Goal: Communication & Community: Share content

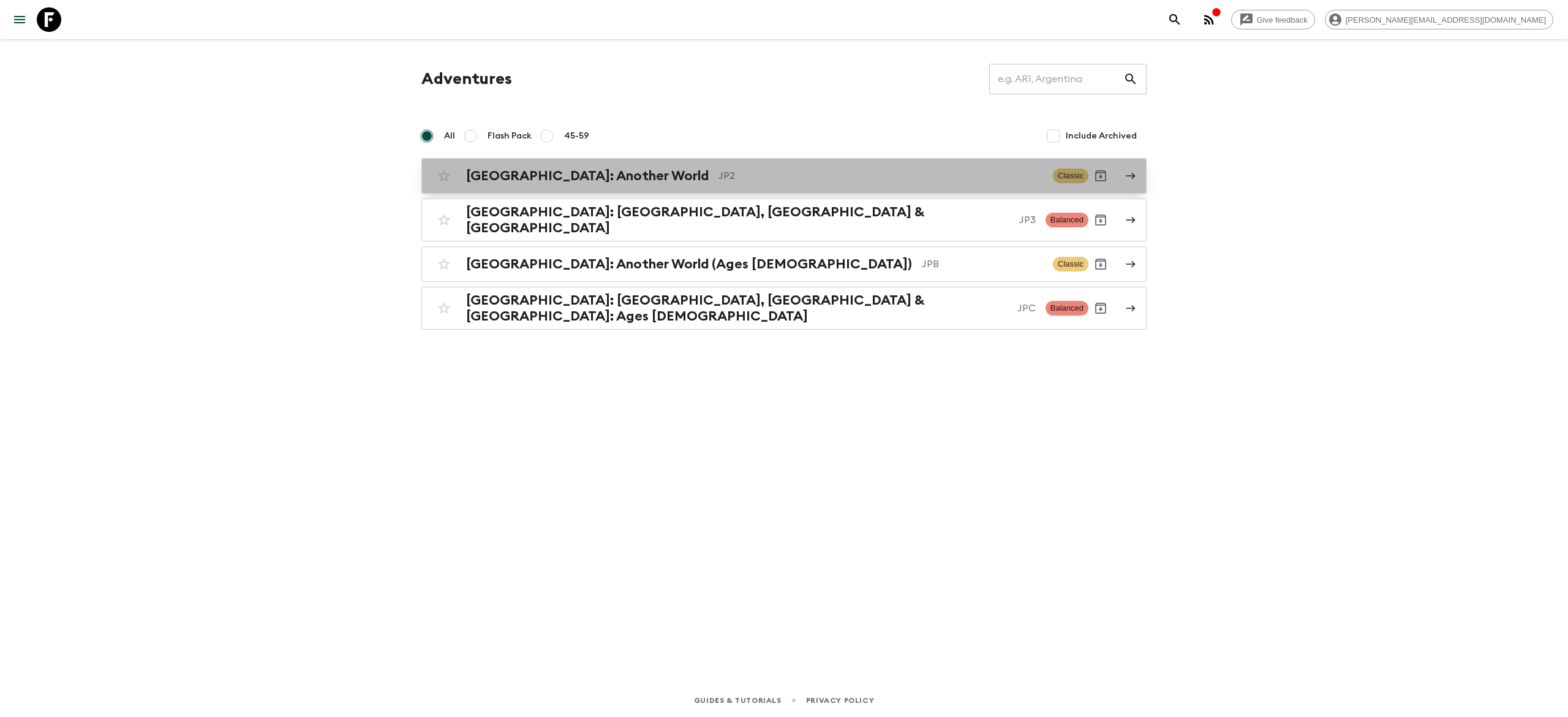
click at [719, 173] on p "JP2" at bounding box center [881, 175] width 325 height 15
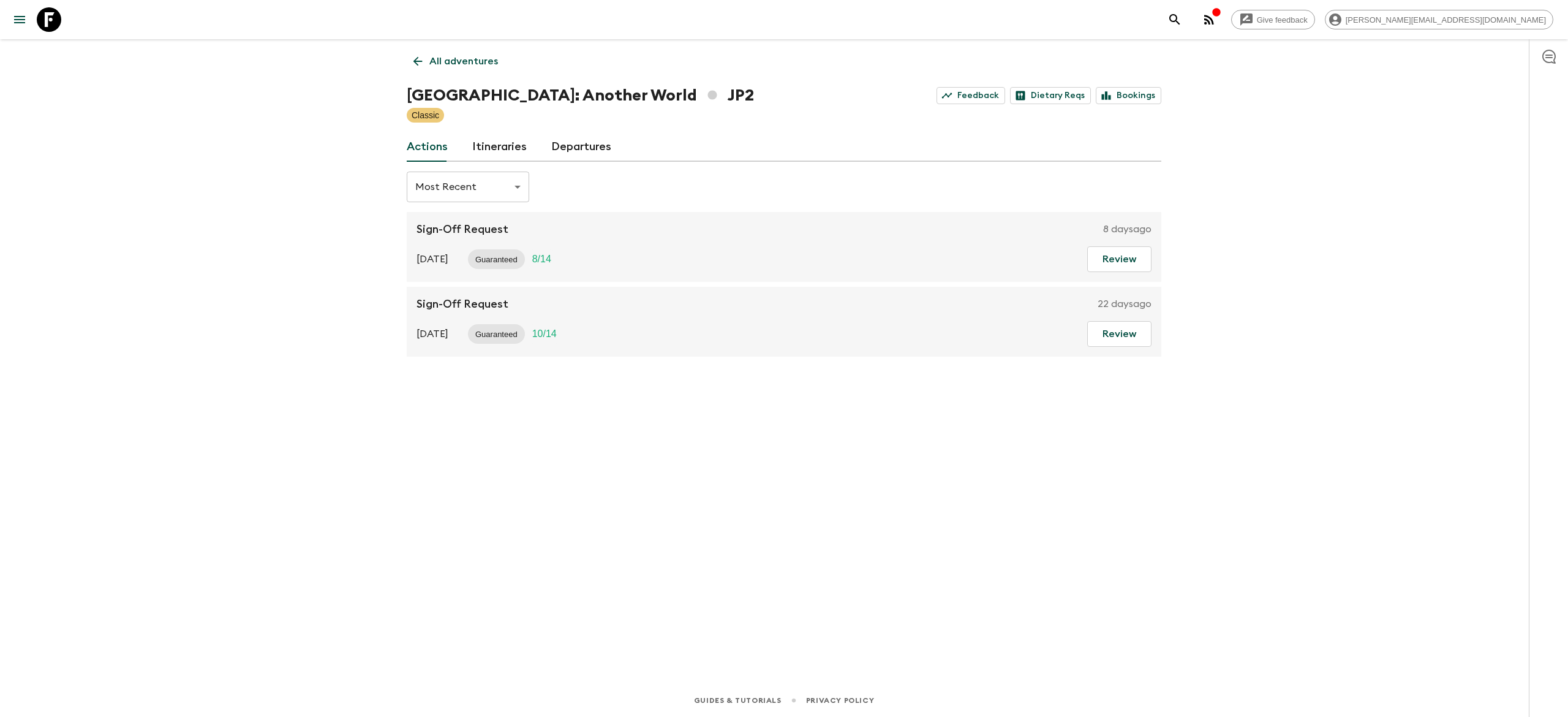
click at [499, 142] on link "Itineraries" at bounding box center [500, 147] width 55 height 29
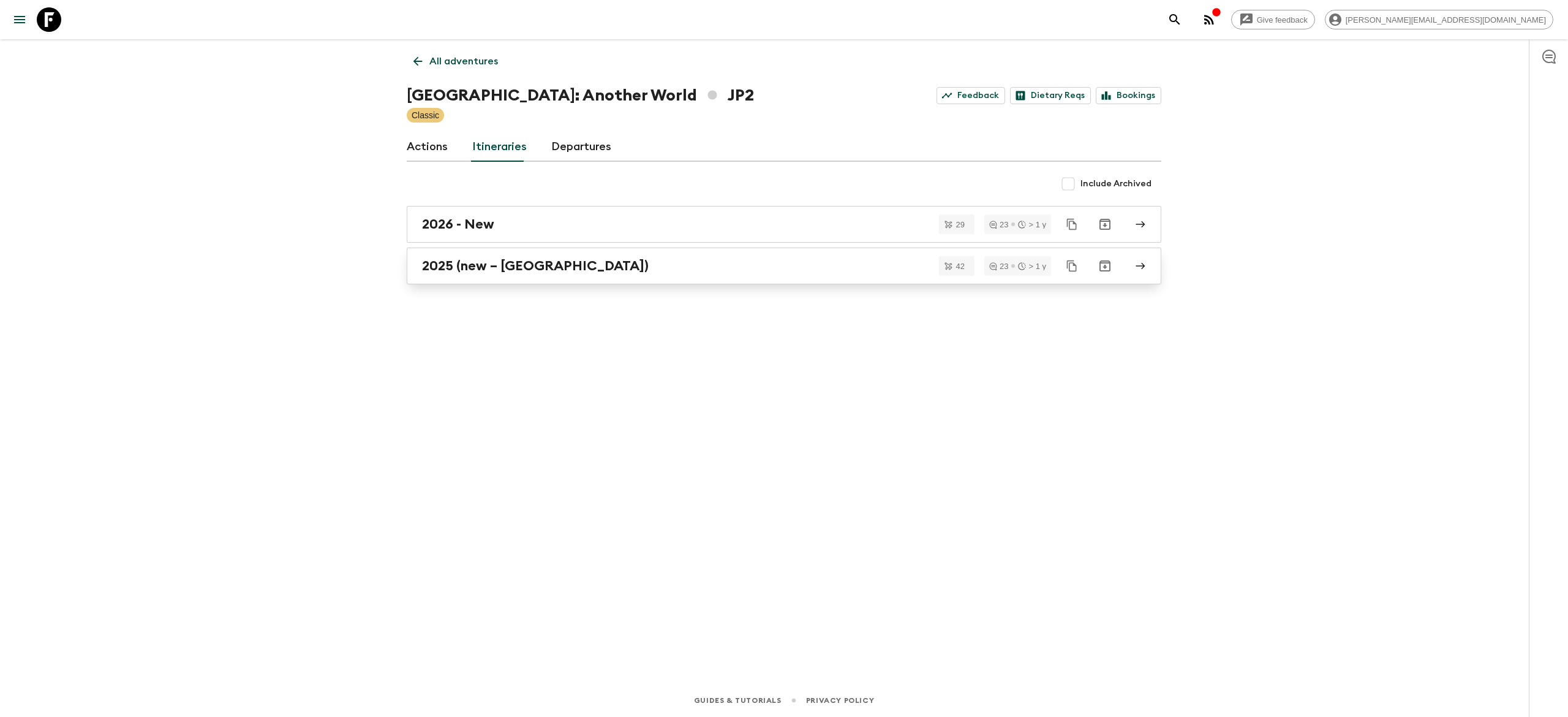
click at [570, 269] on div "2025 (new – Nara)" at bounding box center [772, 265] width 700 height 16
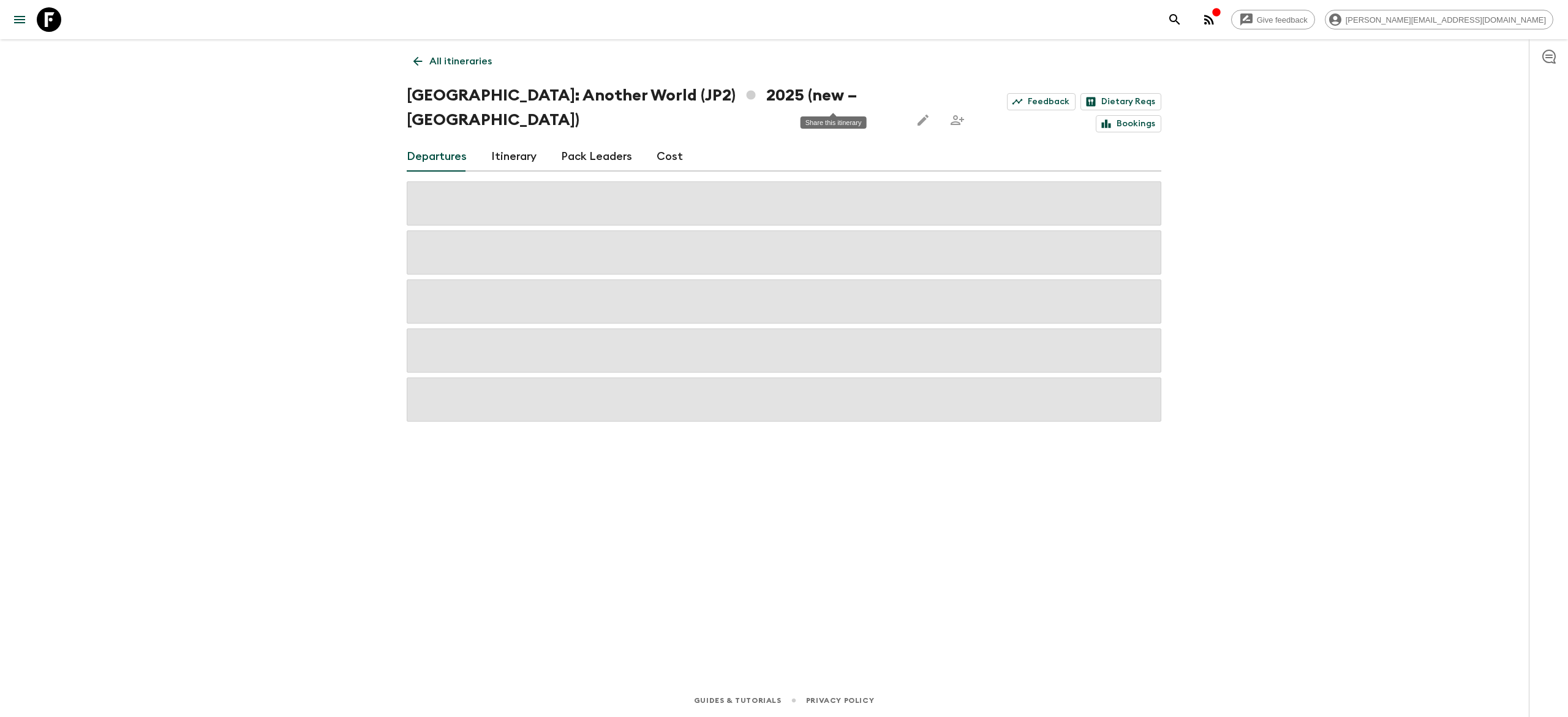
click at [950, 112] on icon "Share this itinerary" at bounding box center [957, 120] width 15 height 15
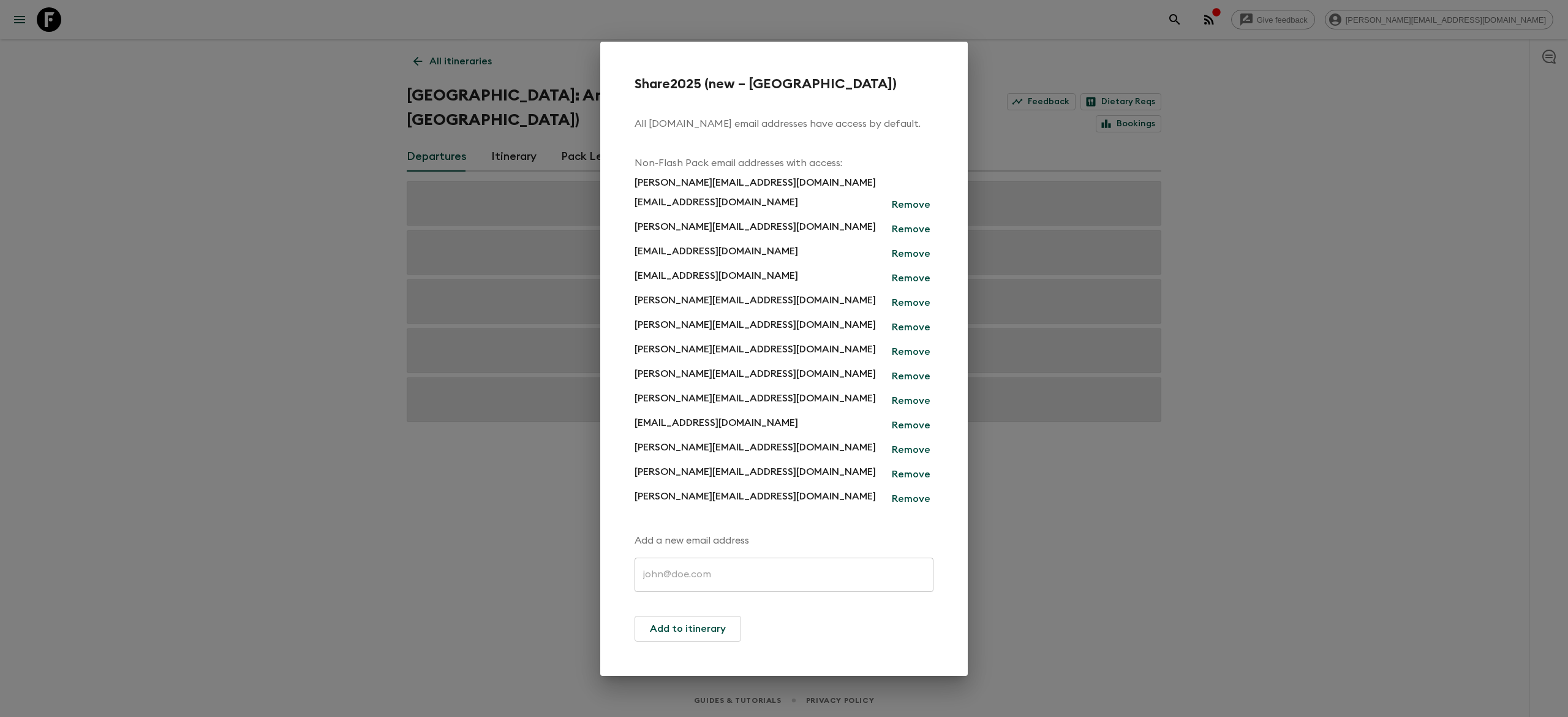
click at [910, 232] on p "Remove" at bounding box center [911, 229] width 38 height 15
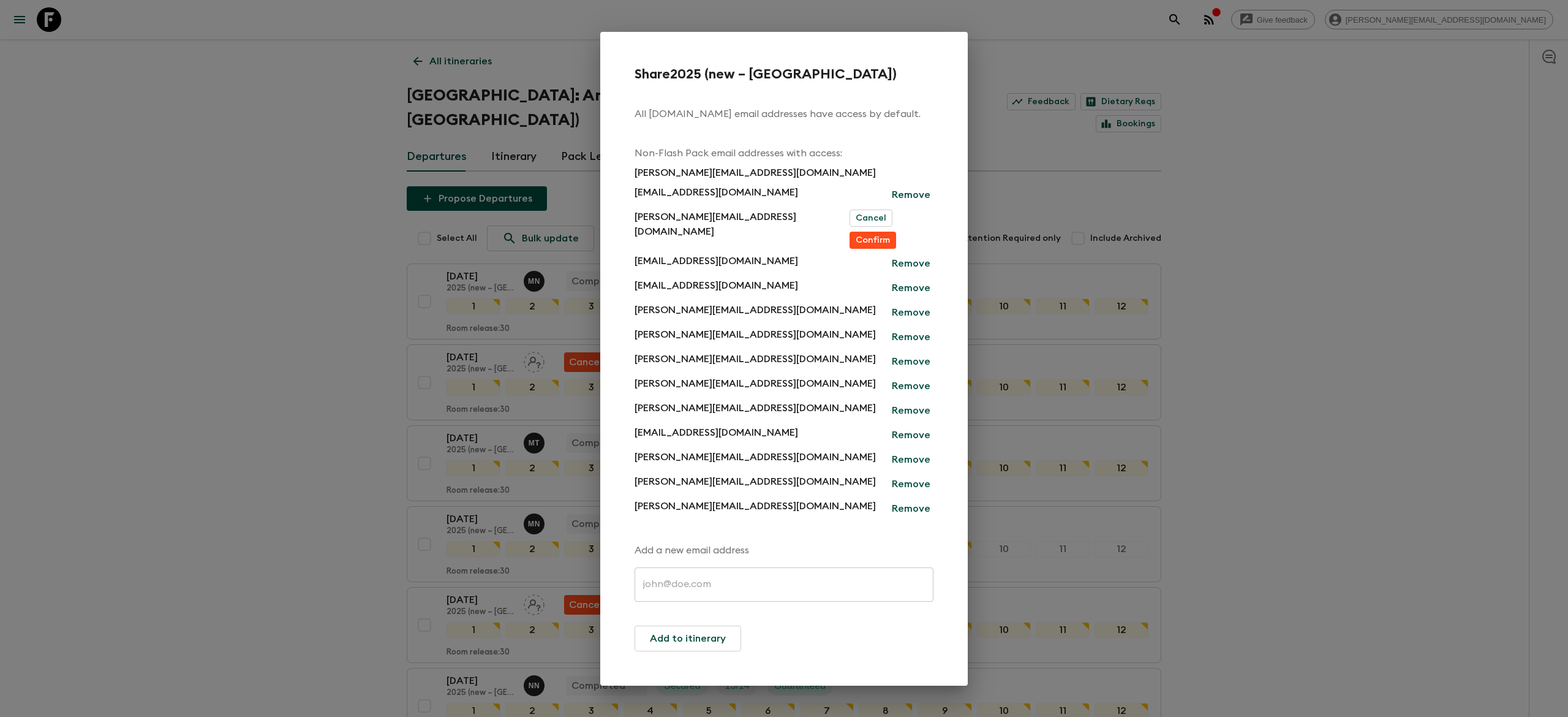
click at [896, 232] on button "Confirm" at bounding box center [872, 240] width 47 height 17
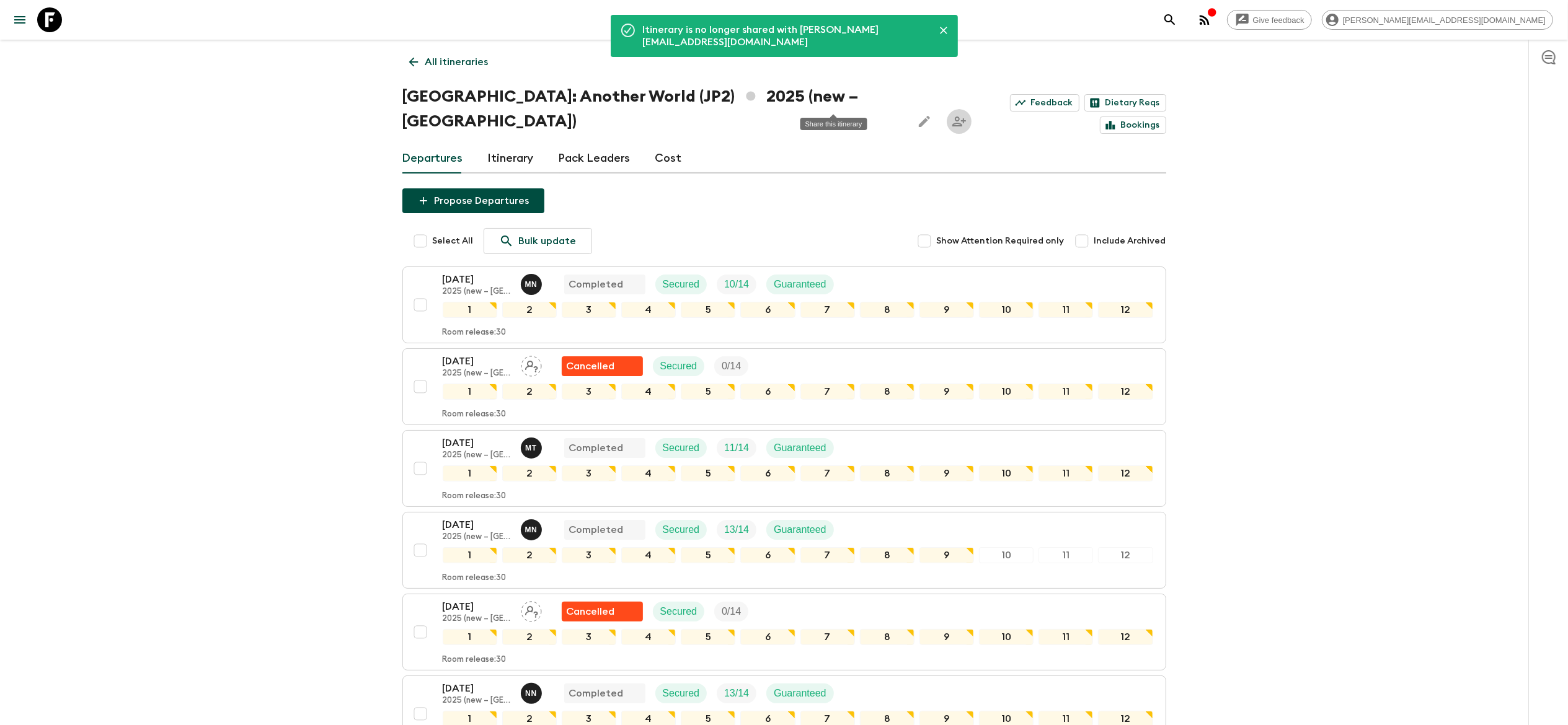
click at [952, 116] on icon "Share this itinerary" at bounding box center [958, 121] width 14 height 10
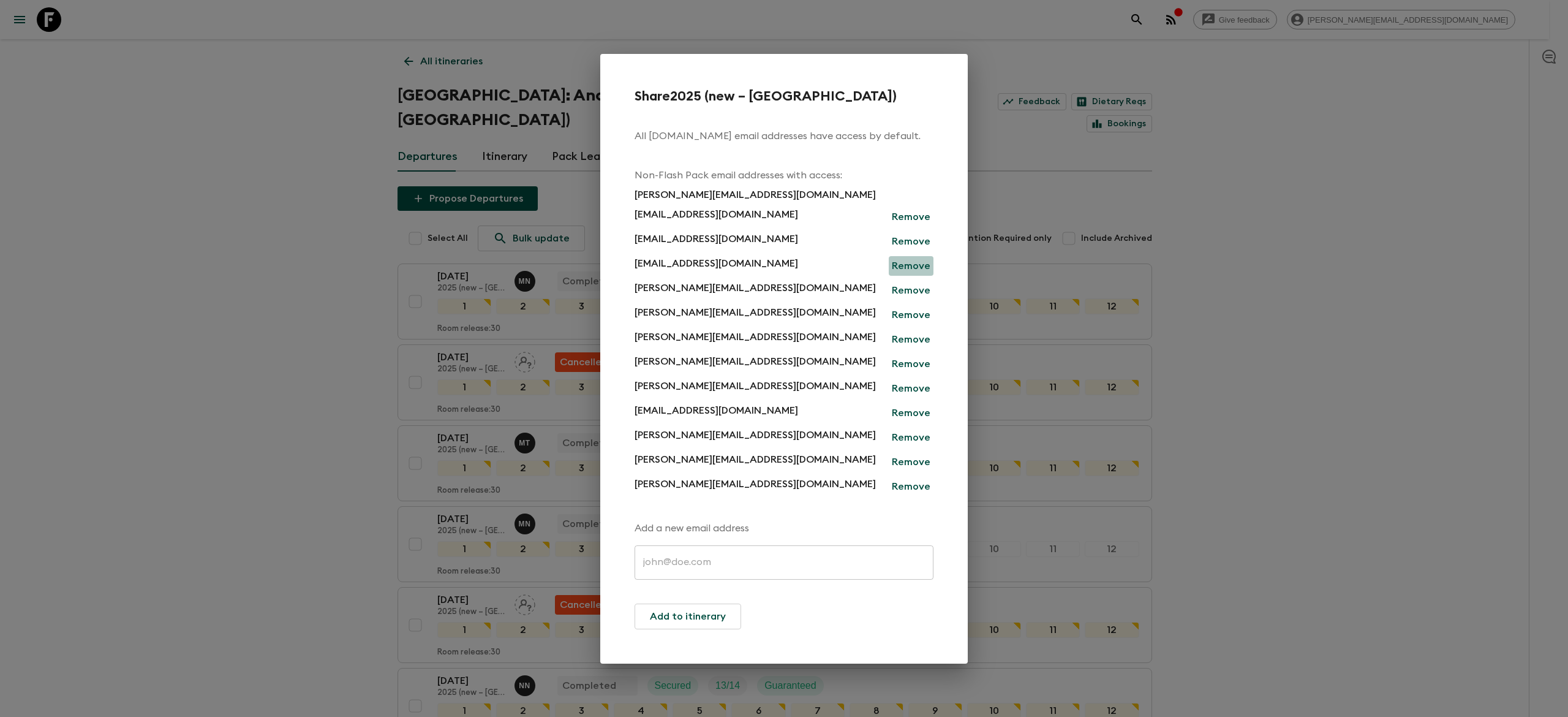
click at [905, 264] on p "Remove" at bounding box center [911, 266] width 38 height 15
click at [904, 262] on button "Confirm" at bounding box center [910, 266] width 47 height 17
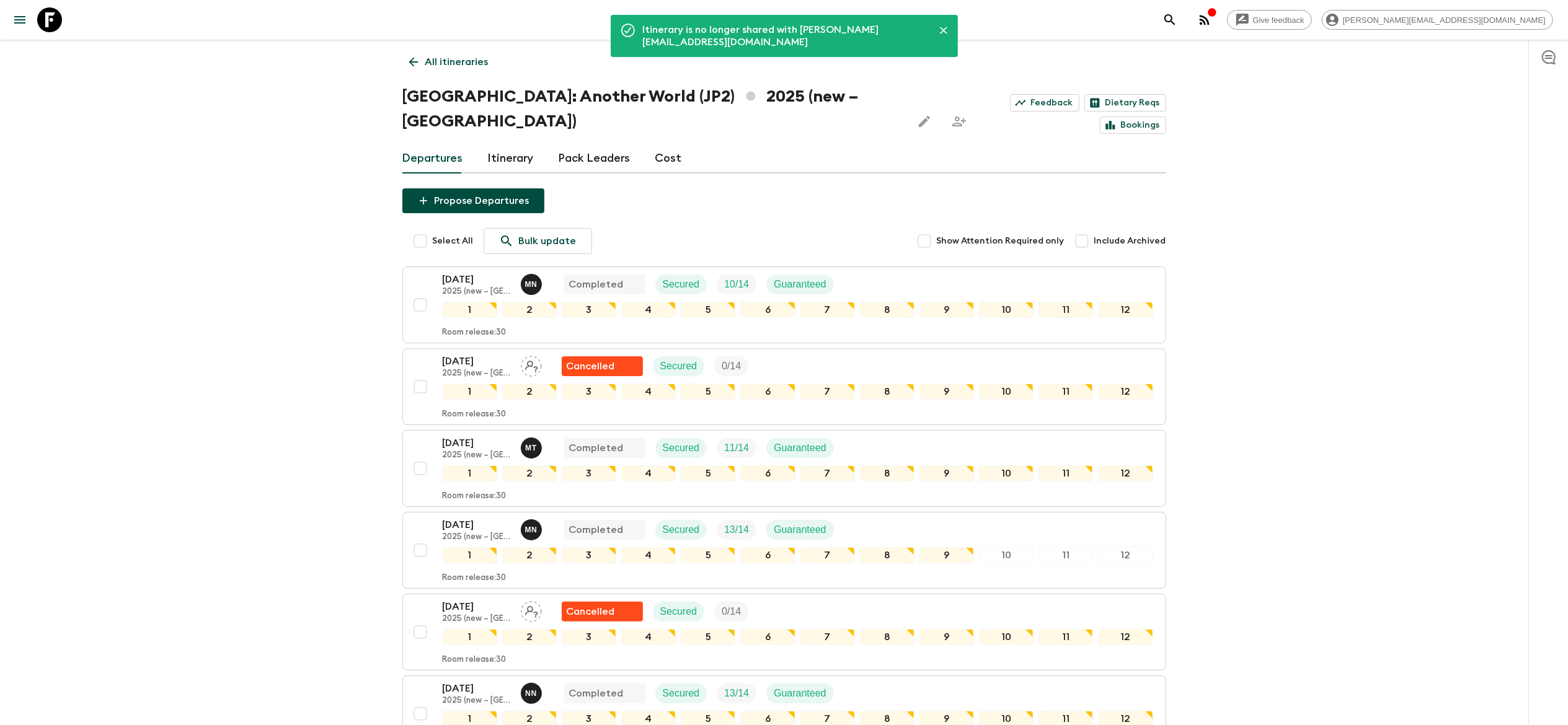
click at [952, 114] on icon "Share this itinerary" at bounding box center [959, 121] width 15 height 15
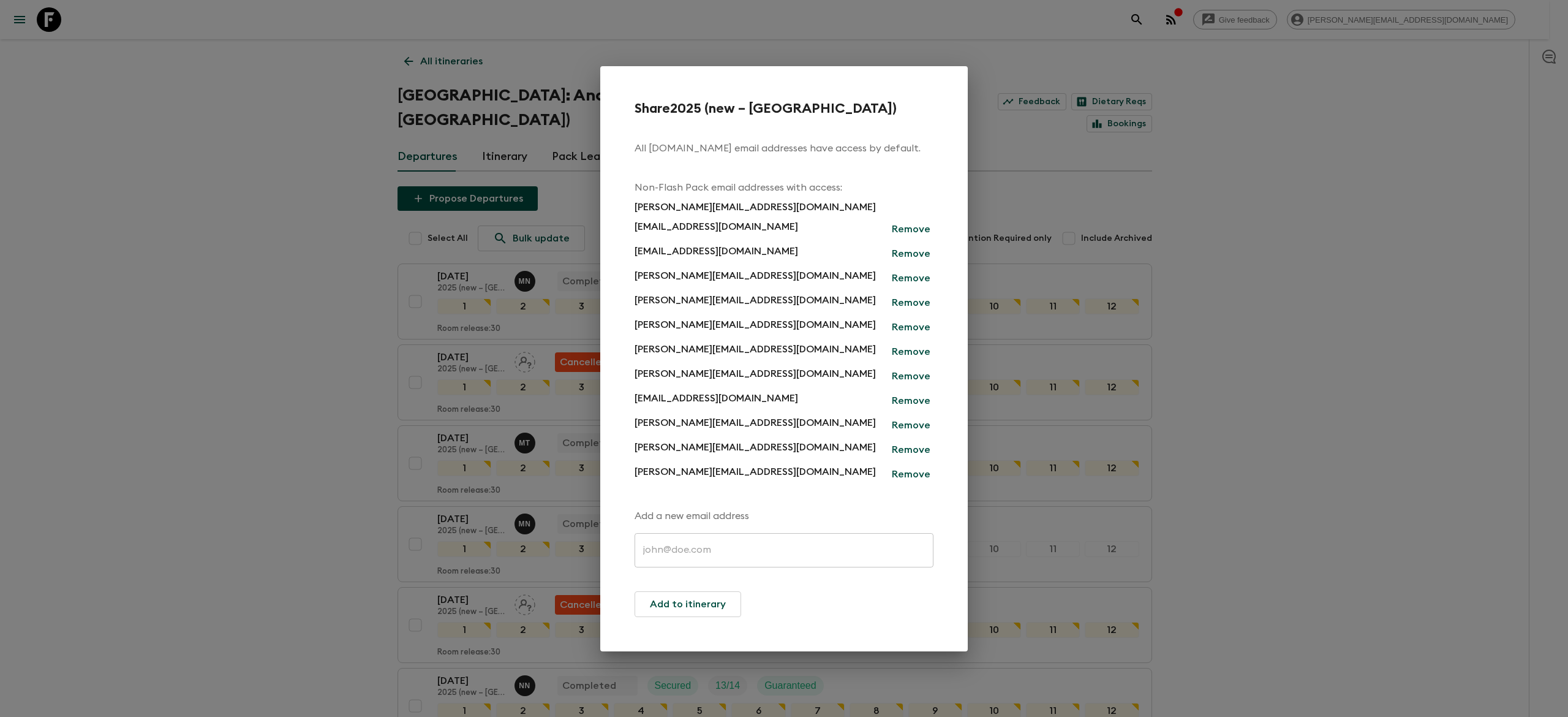
click at [656, 469] on p "antti@exotravel.com" at bounding box center [755, 473] width 241 height 19
copy div "antti@exotravel.com Remove"
click at [291, 299] on div "Share 2025 (new – Nara) All flashpack.com email addresses have access by defaul…" at bounding box center [784, 358] width 1568 height 717
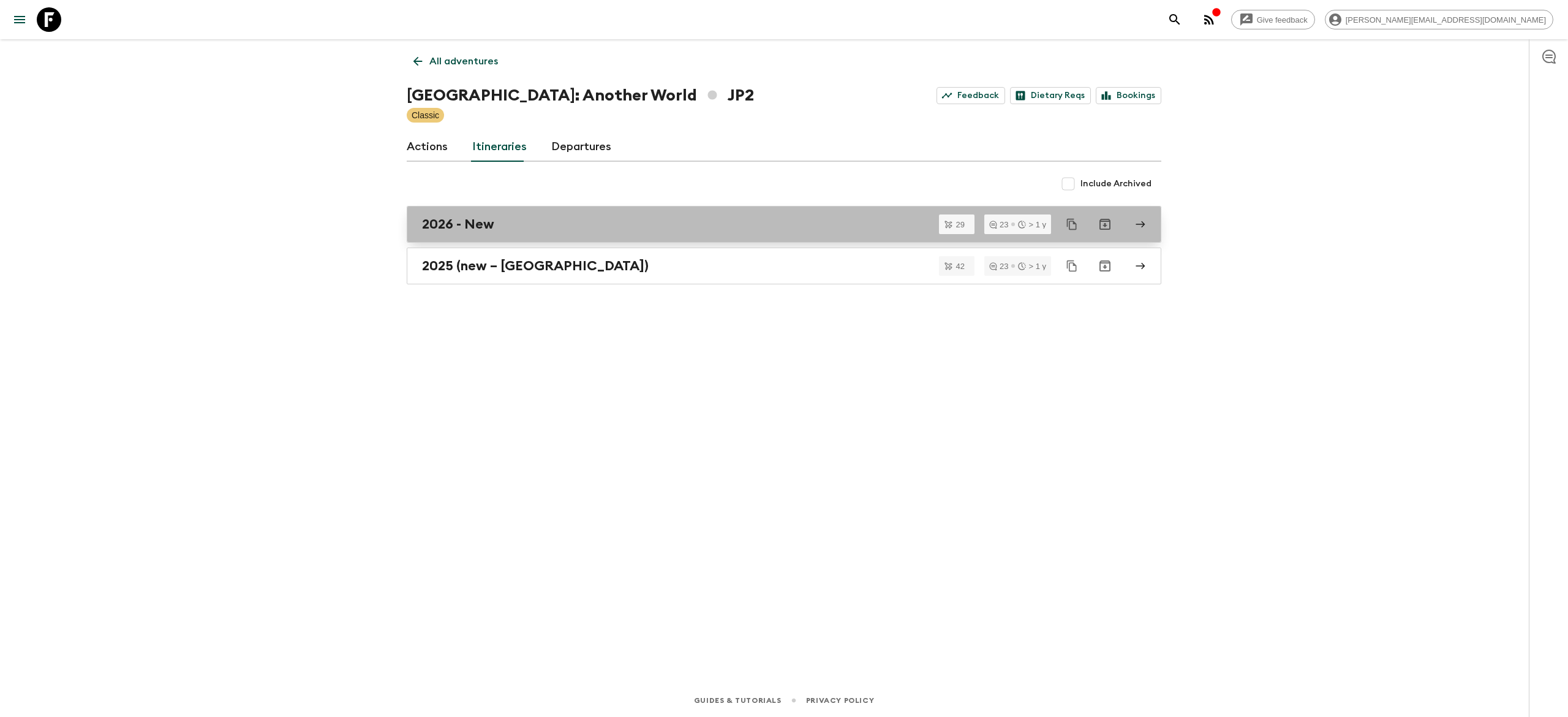
click at [552, 216] on div "2026 - New" at bounding box center [772, 224] width 700 height 16
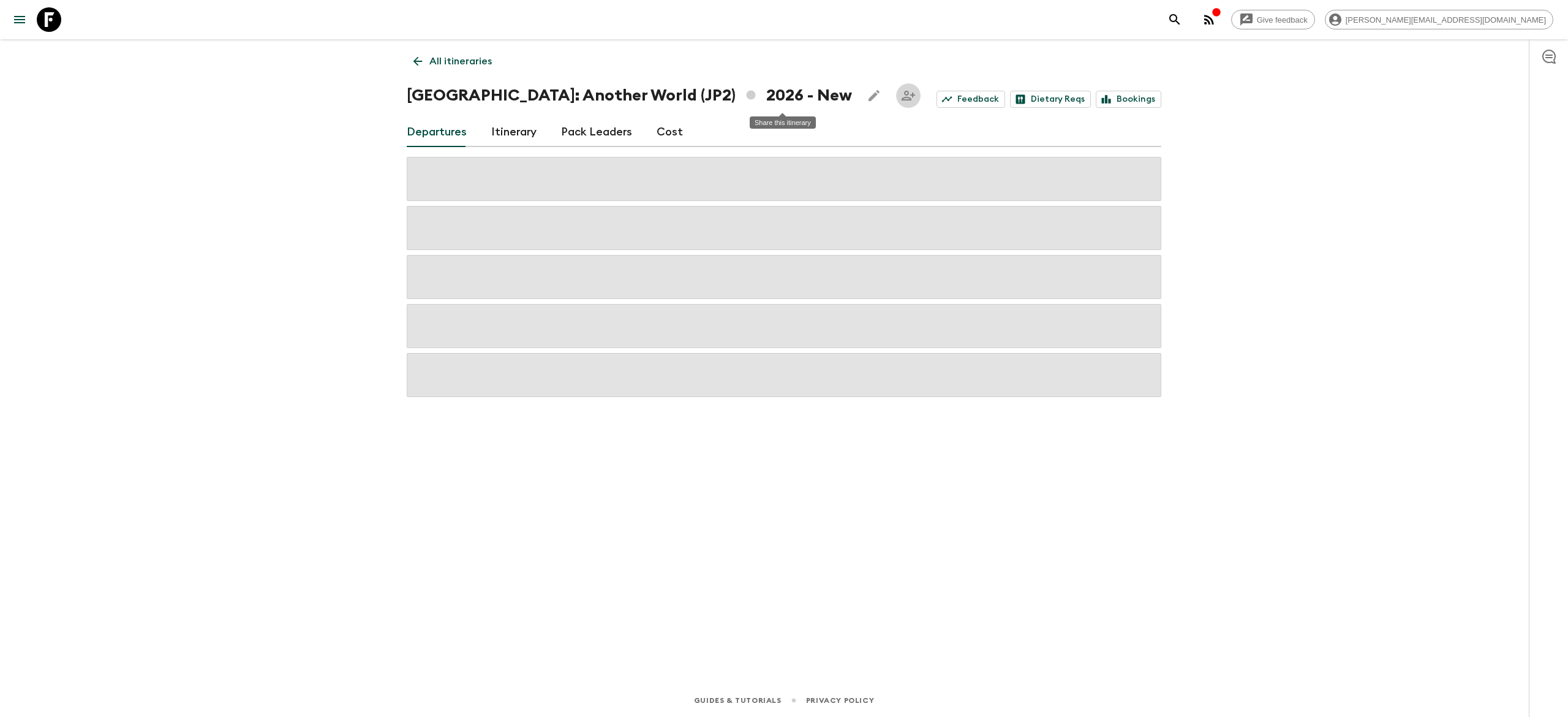
click at [901, 93] on icon "Share this itinerary" at bounding box center [909, 96] width 15 height 15
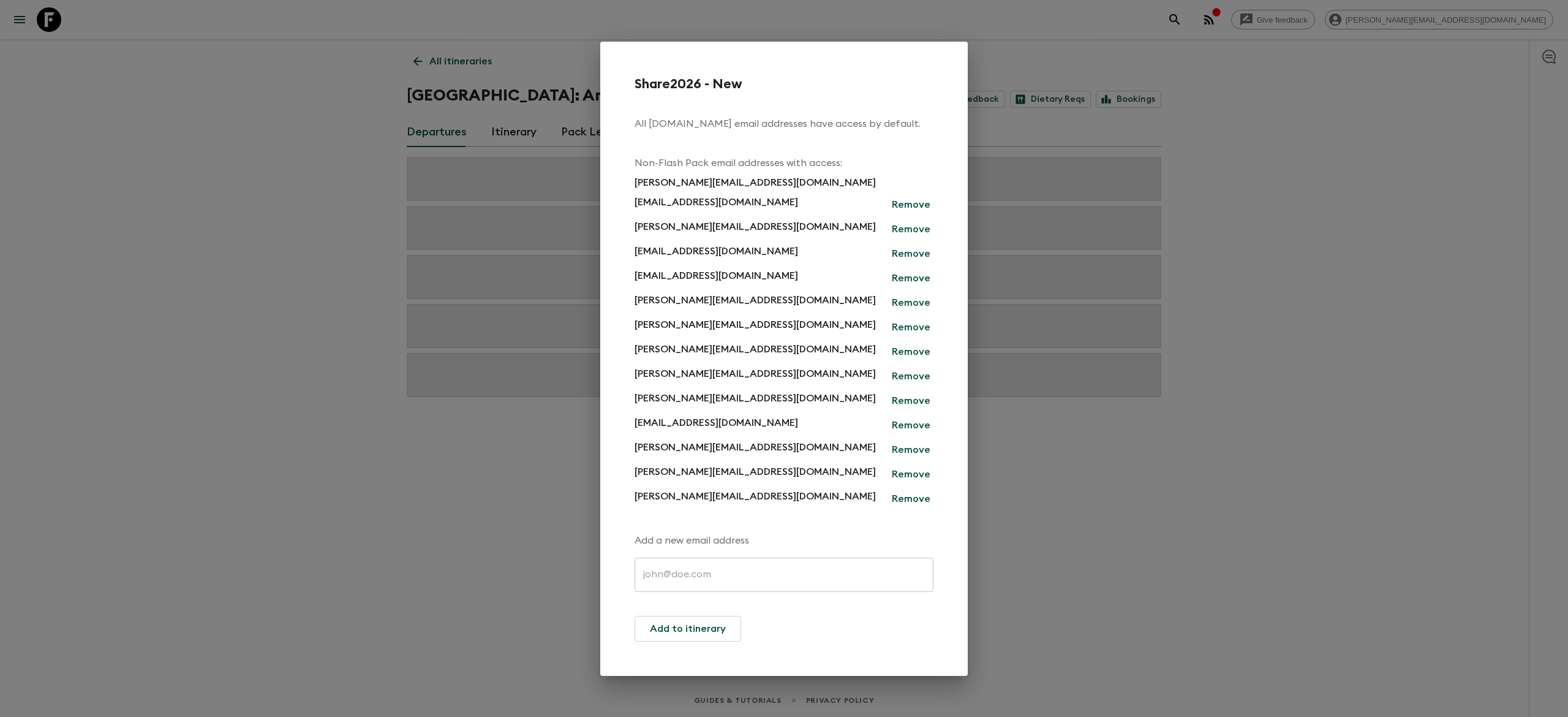
click at [294, 207] on div "Share 2026 - New All flashpack.com email addresses have access by default. Non-…" at bounding box center [784, 358] width 1568 height 717
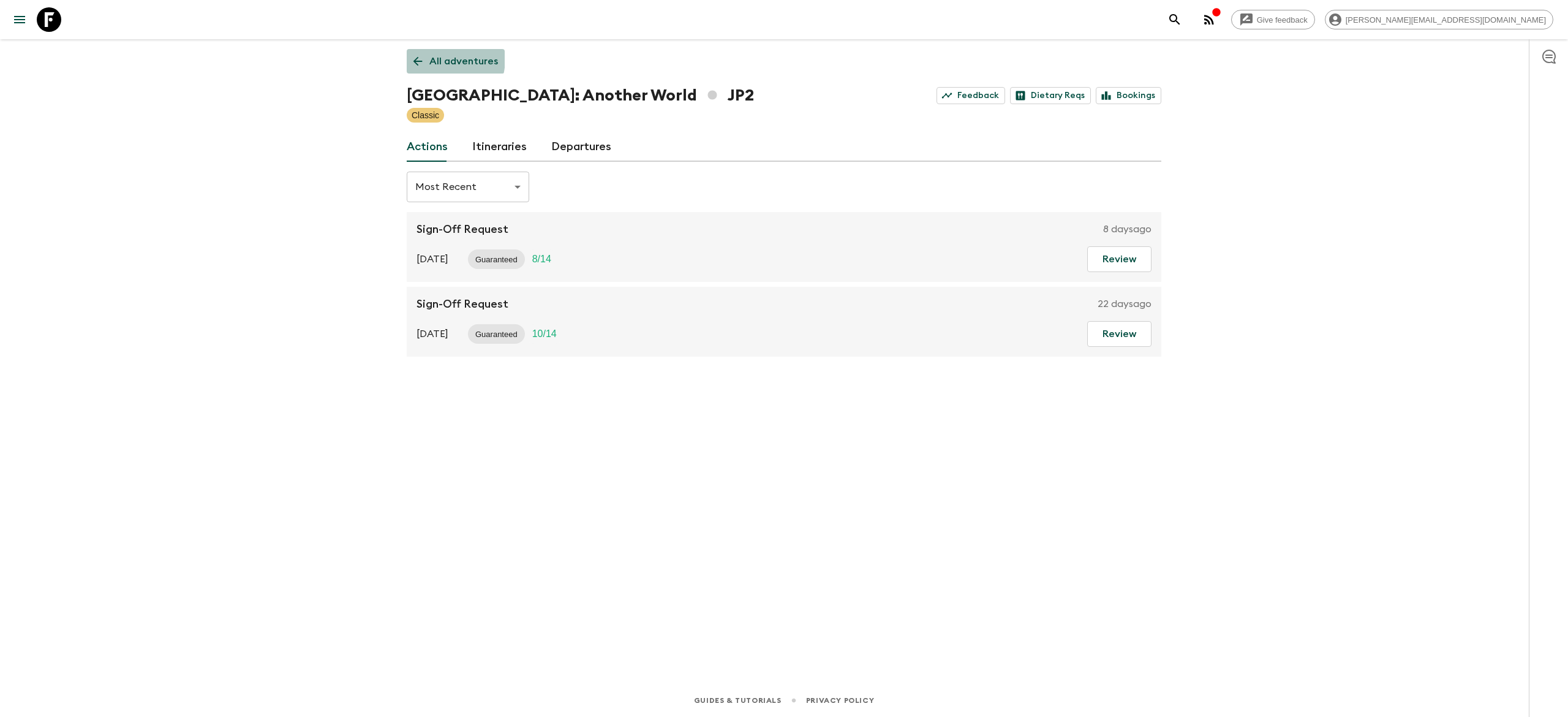
click at [426, 58] on link "All adventures" at bounding box center [455, 61] width 98 height 25
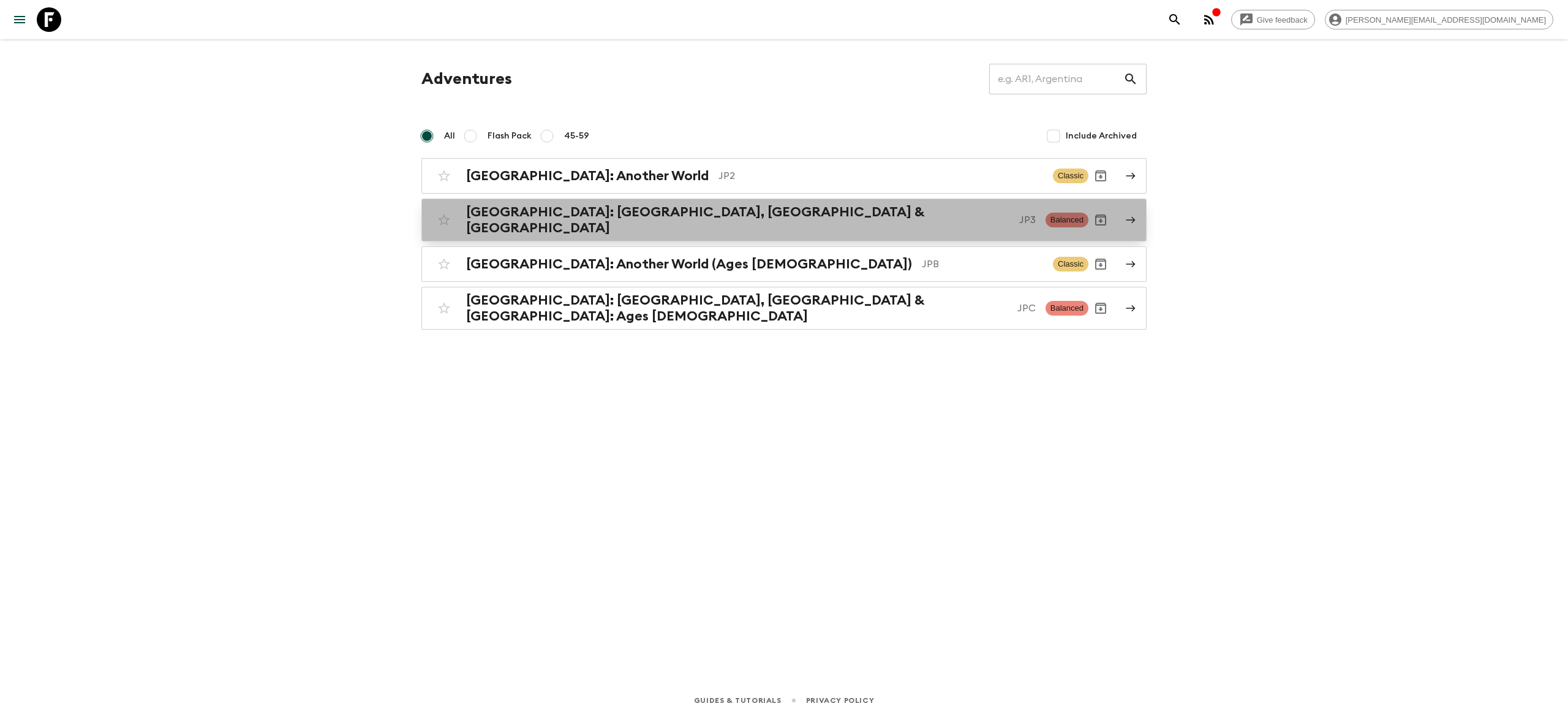
click at [650, 220] on h2 "Japan: Kyoto, Kanazawa & Tokyo" at bounding box center [738, 219] width 543 height 32
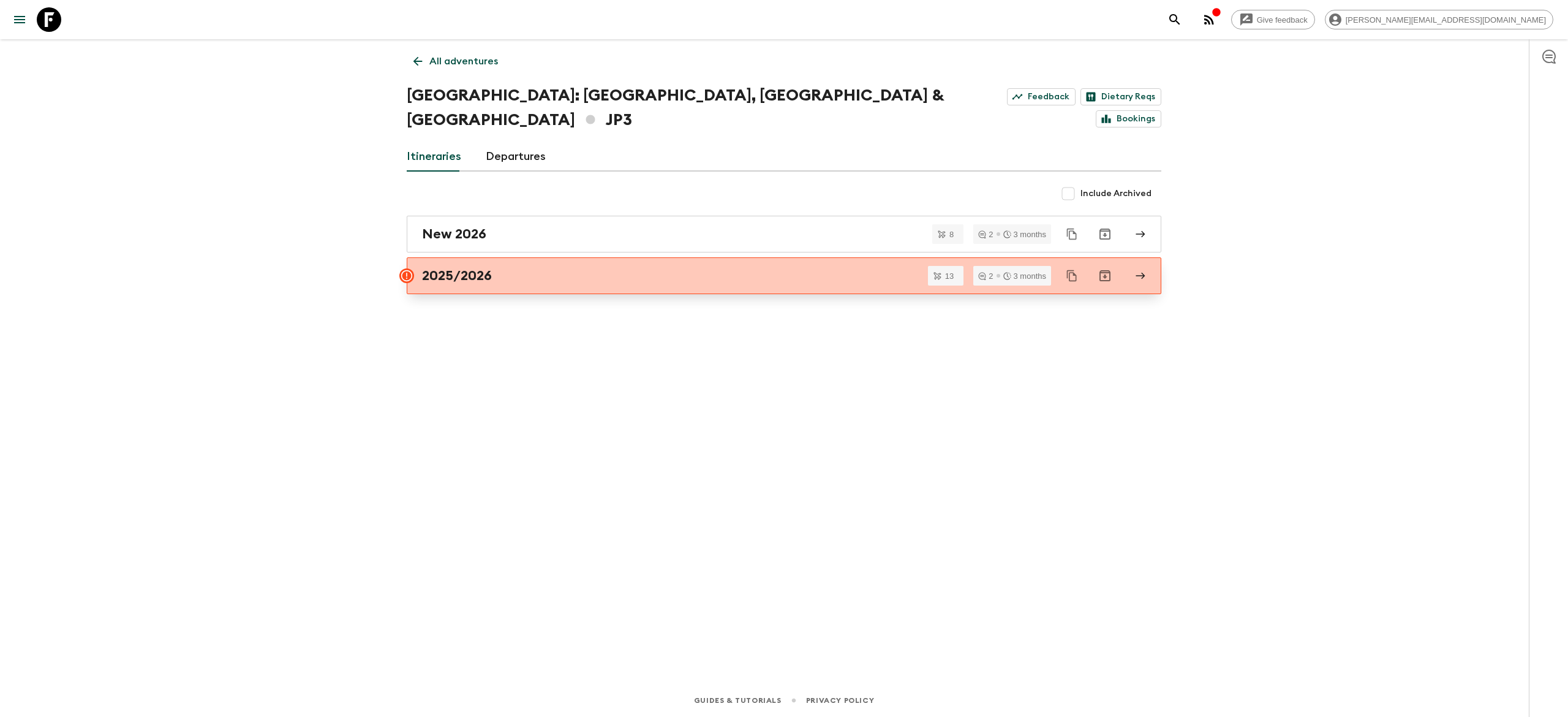
click at [649, 268] on div "2025/2026" at bounding box center [772, 275] width 700 height 16
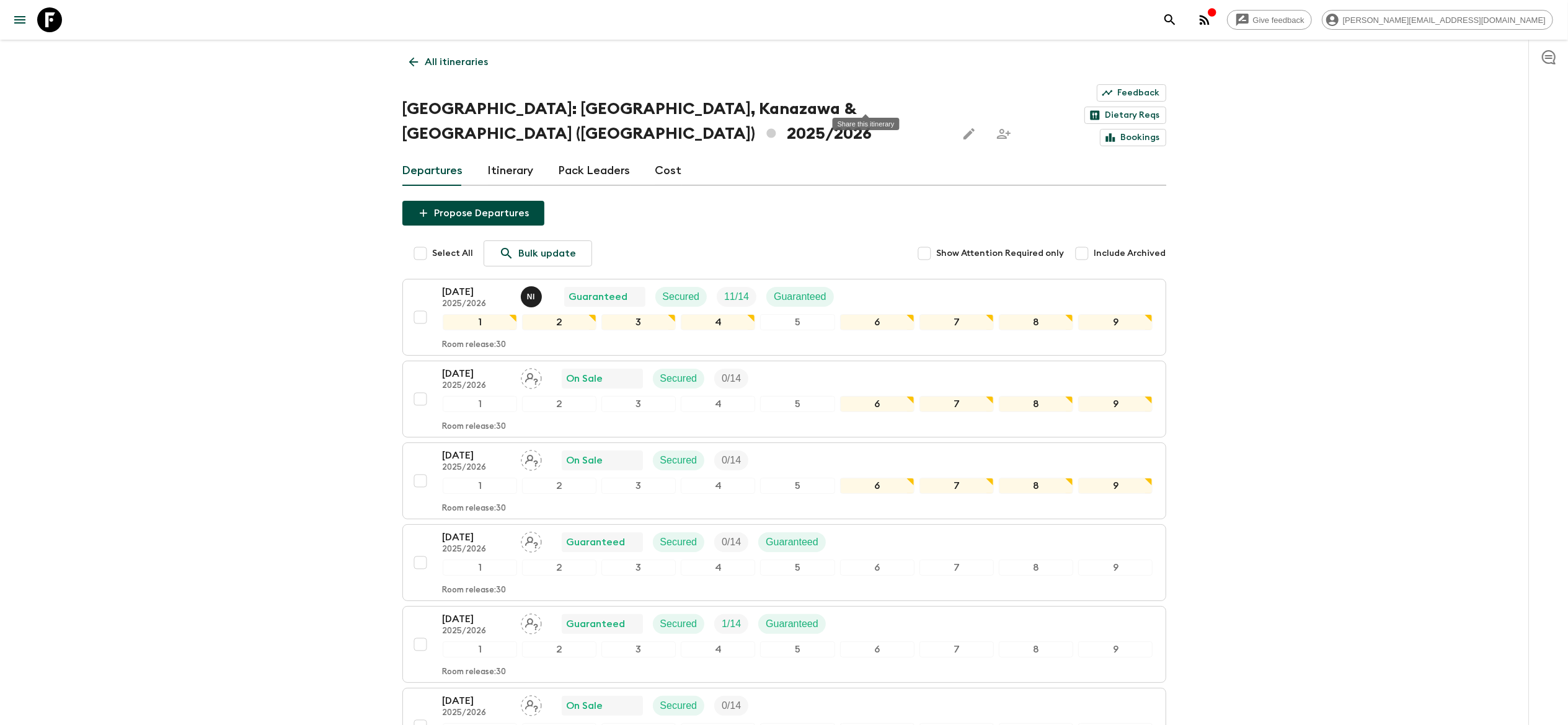
click at [996, 127] on icon "Share this itinerary" at bounding box center [1003, 134] width 15 height 15
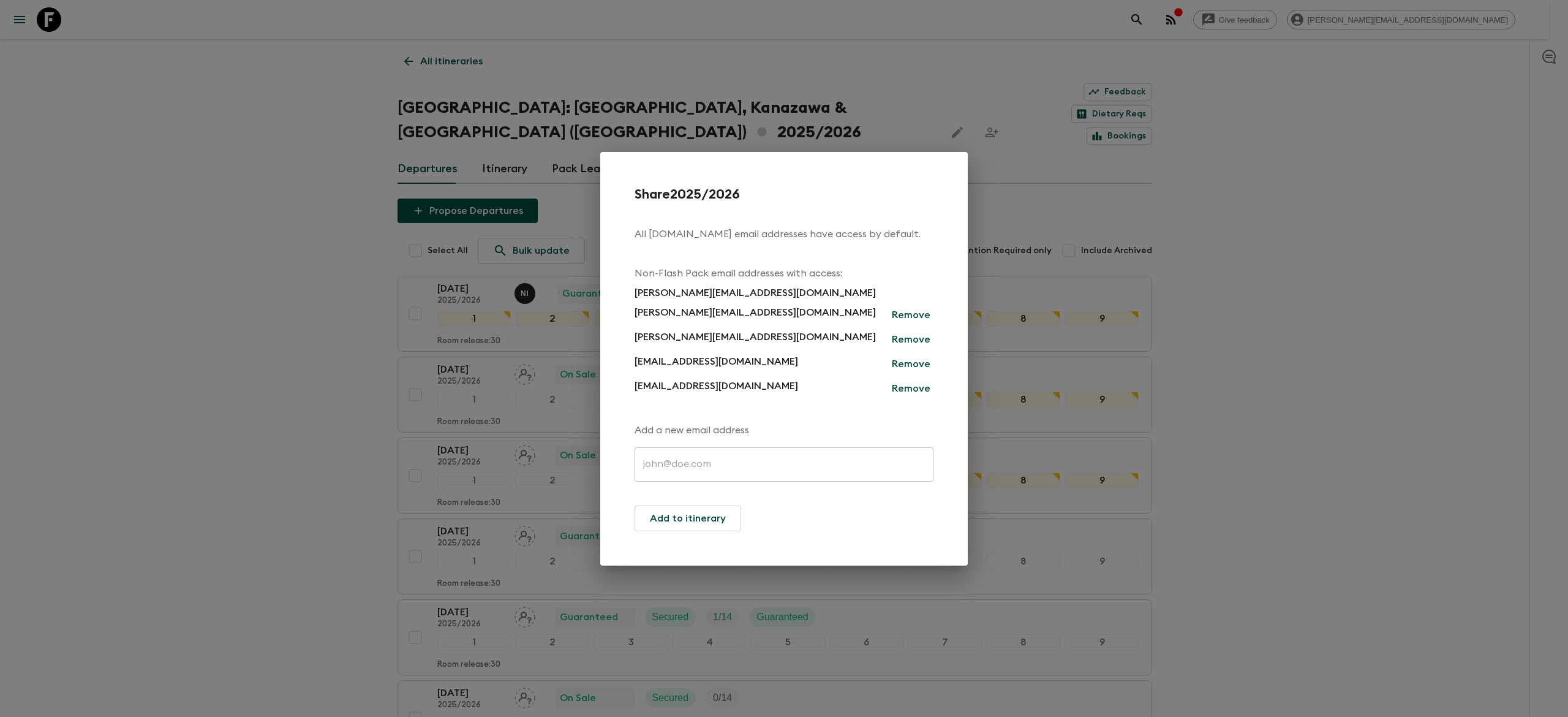
click at [755, 462] on input "text" at bounding box center [784, 465] width 299 height 35
paste input "antti@exotravel.com"
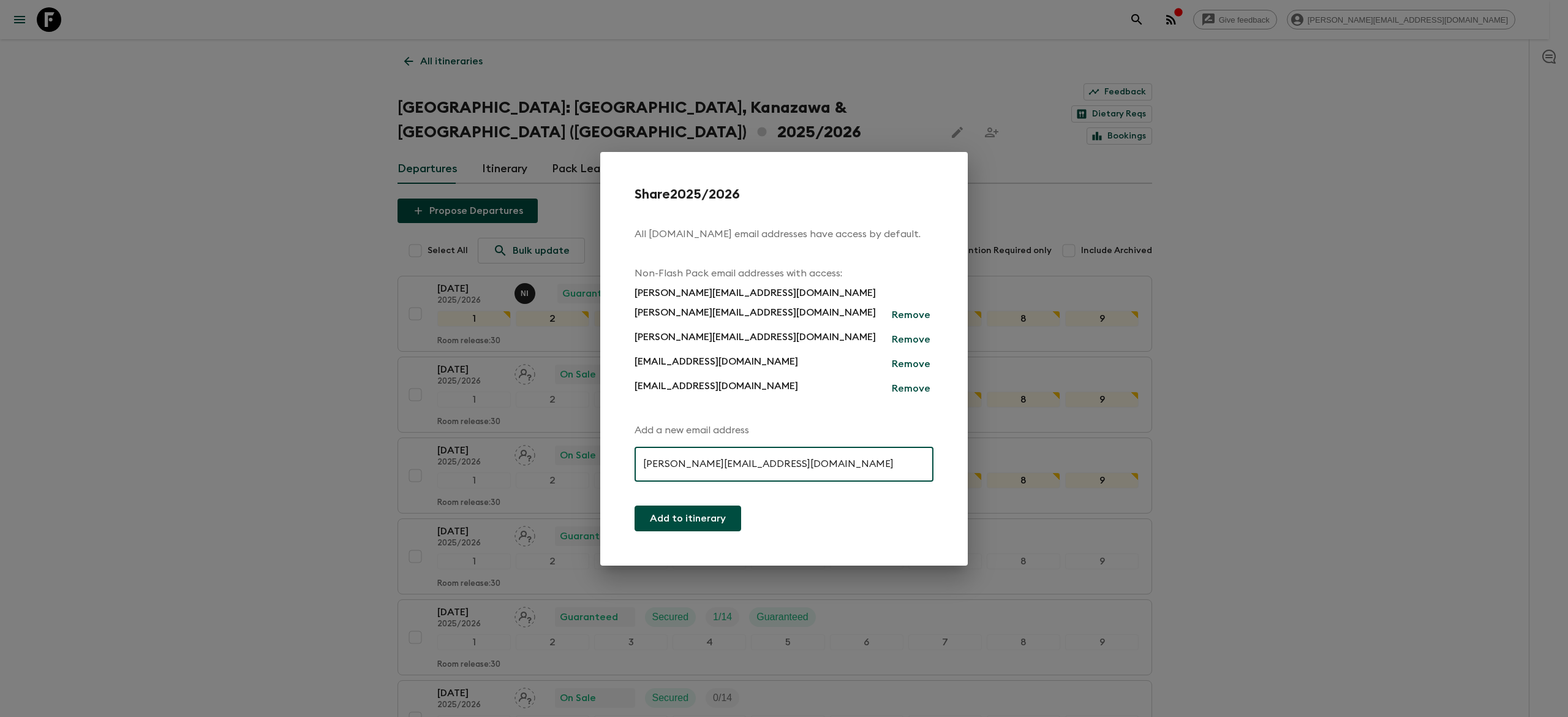
type input "antti@exotravel.com"
click at [713, 524] on button "Add to itinerary" at bounding box center [688, 518] width 107 height 26
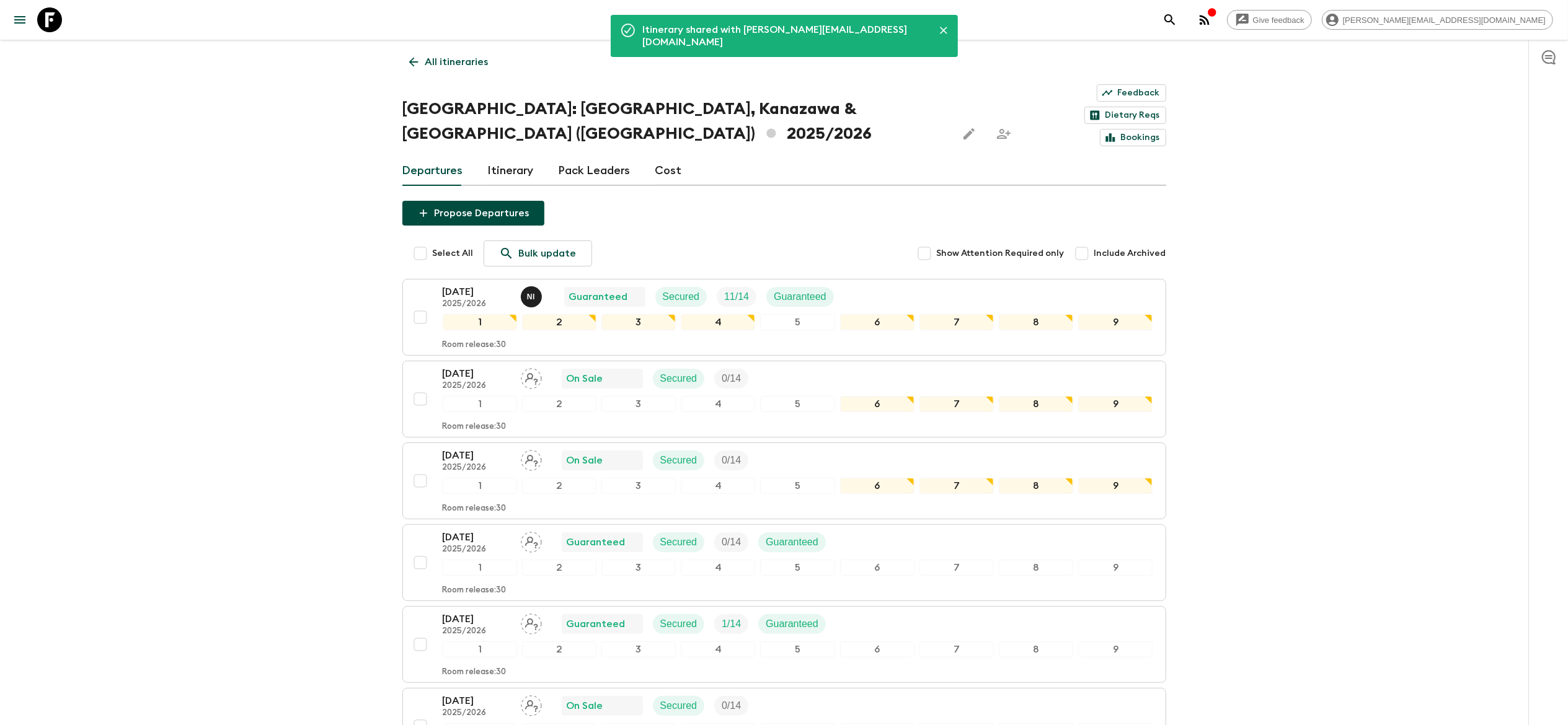
click at [225, 282] on div "Give feedback nicolas@exoevents.com Itinerary shared with antti@exotravel.com A…" at bounding box center [784, 725] width 1568 height 1450
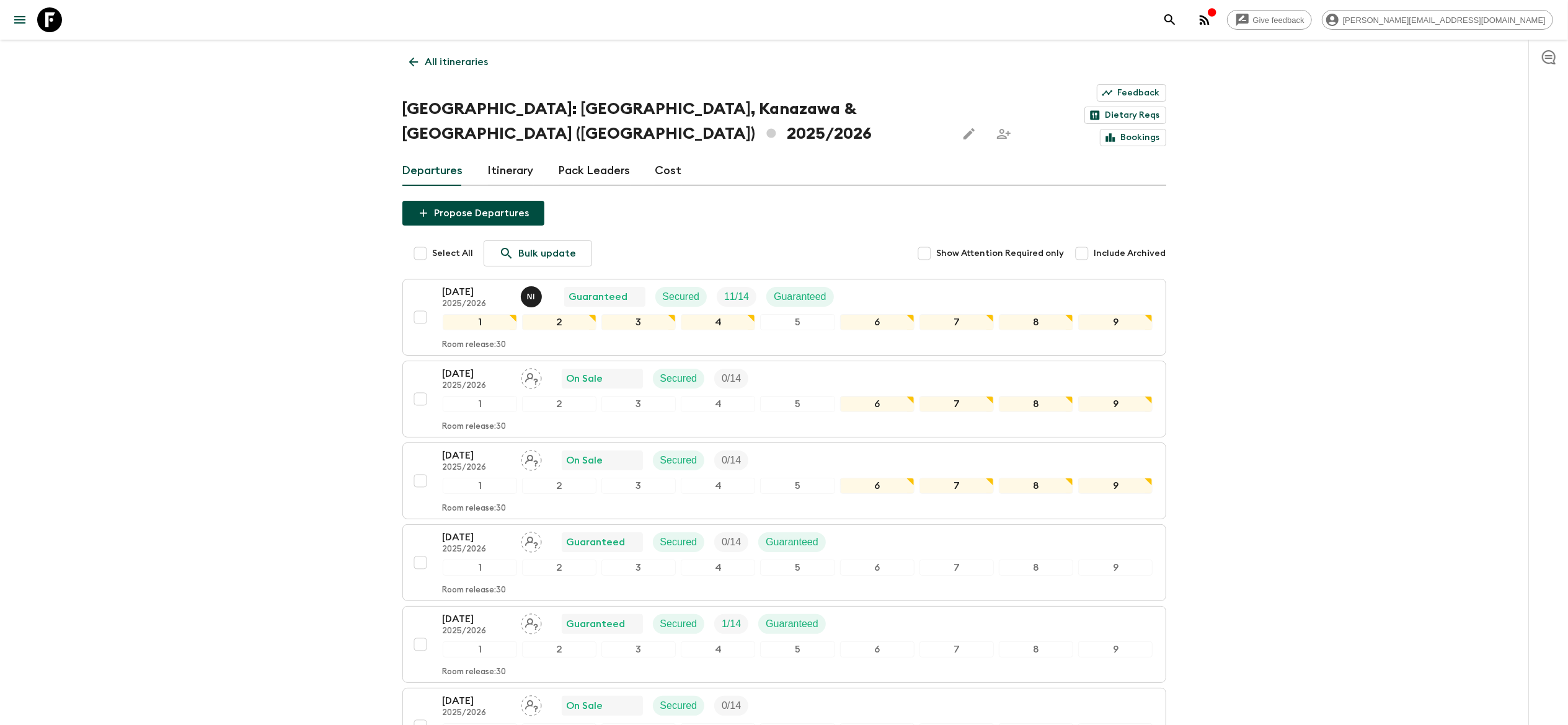
click at [412, 55] on icon at bounding box center [413, 62] width 14 height 14
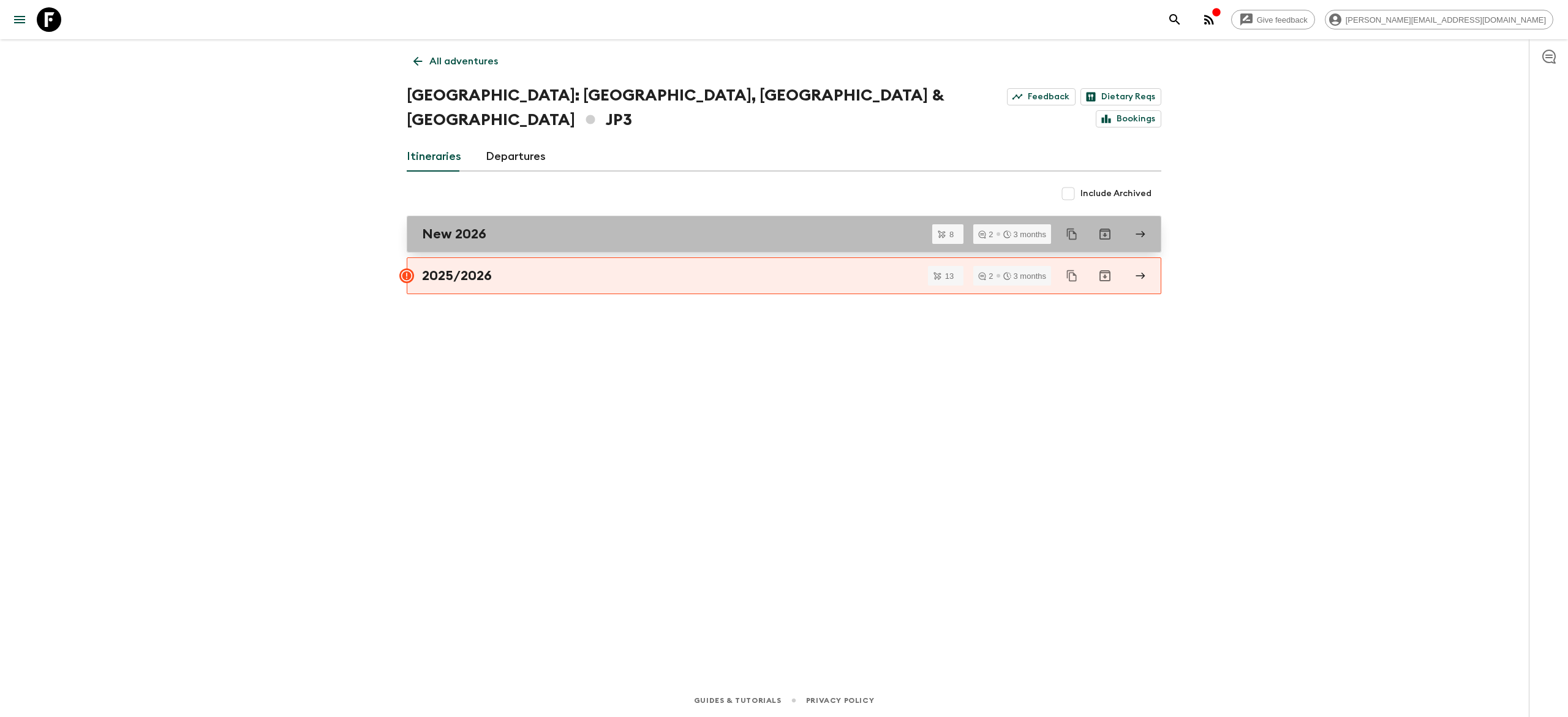
click at [572, 227] on div "New 2026" at bounding box center [772, 234] width 700 height 16
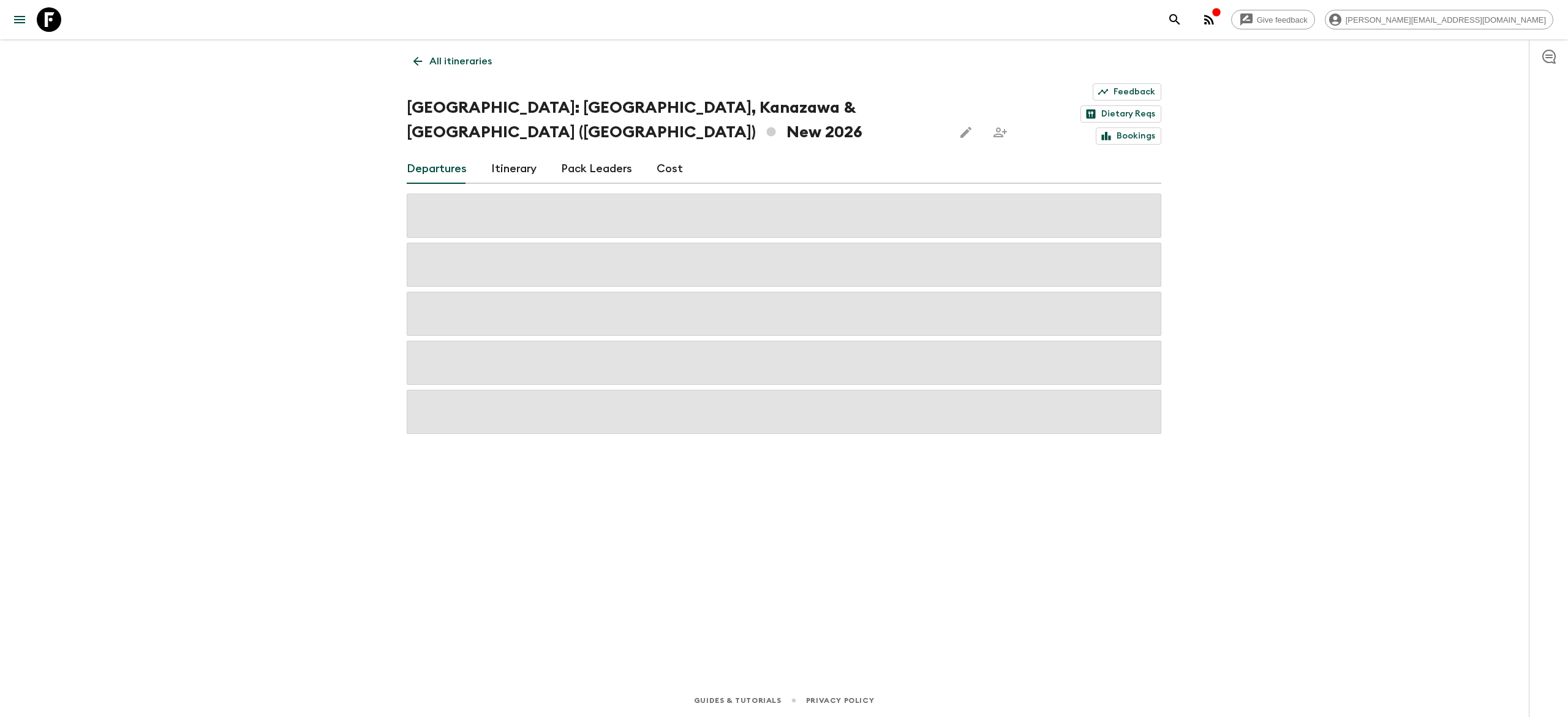
click at [993, 125] on icon "Share this itinerary" at bounding box center [1000, 132] width 15 height 15
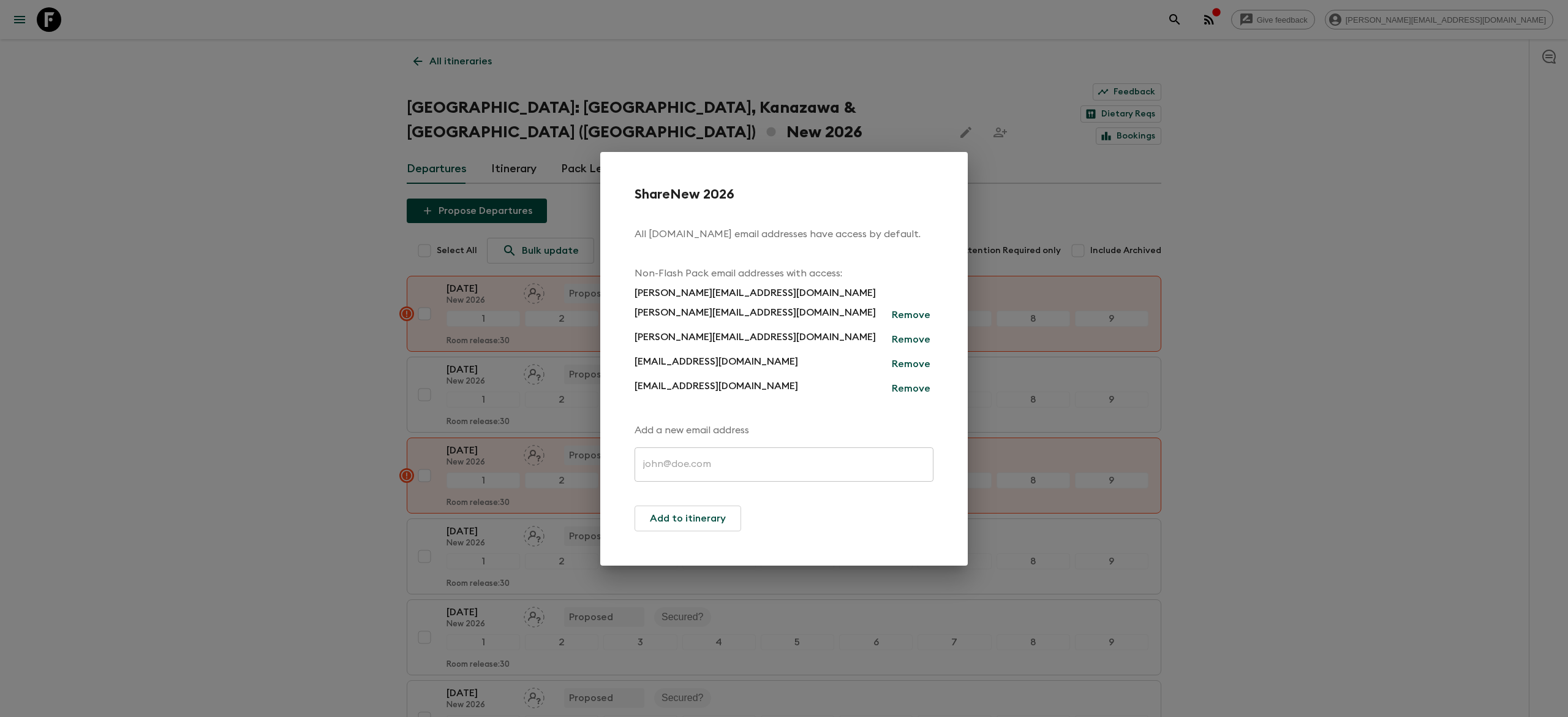
click at [716, 465] on input "text" at bounding box center [784, 465] width 299 height 35
paste input "antti@exotravel.com"
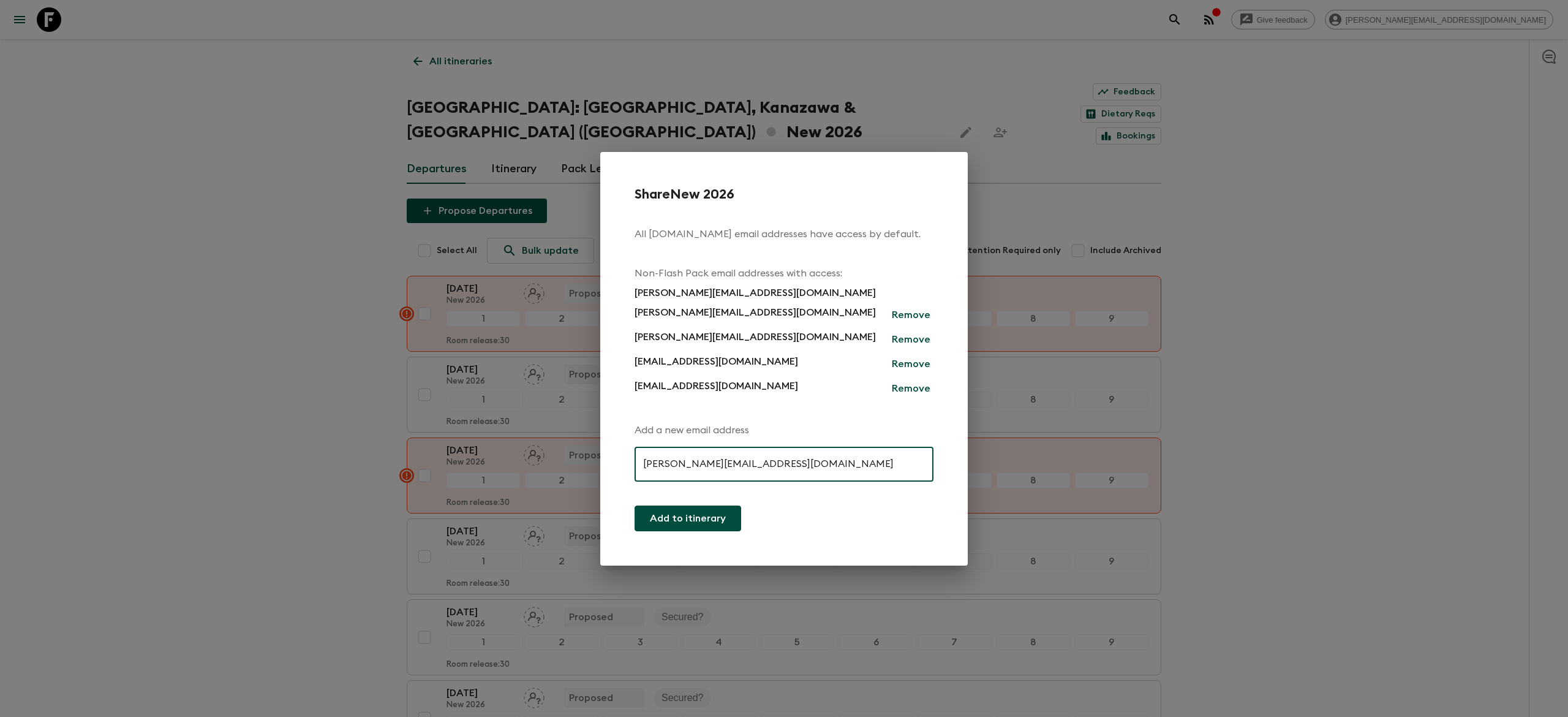
type input "antti@exotravel.com"
click at [677, 522] on button "Add to itinerary" at bounding box center [688, 518] width 107 height 26
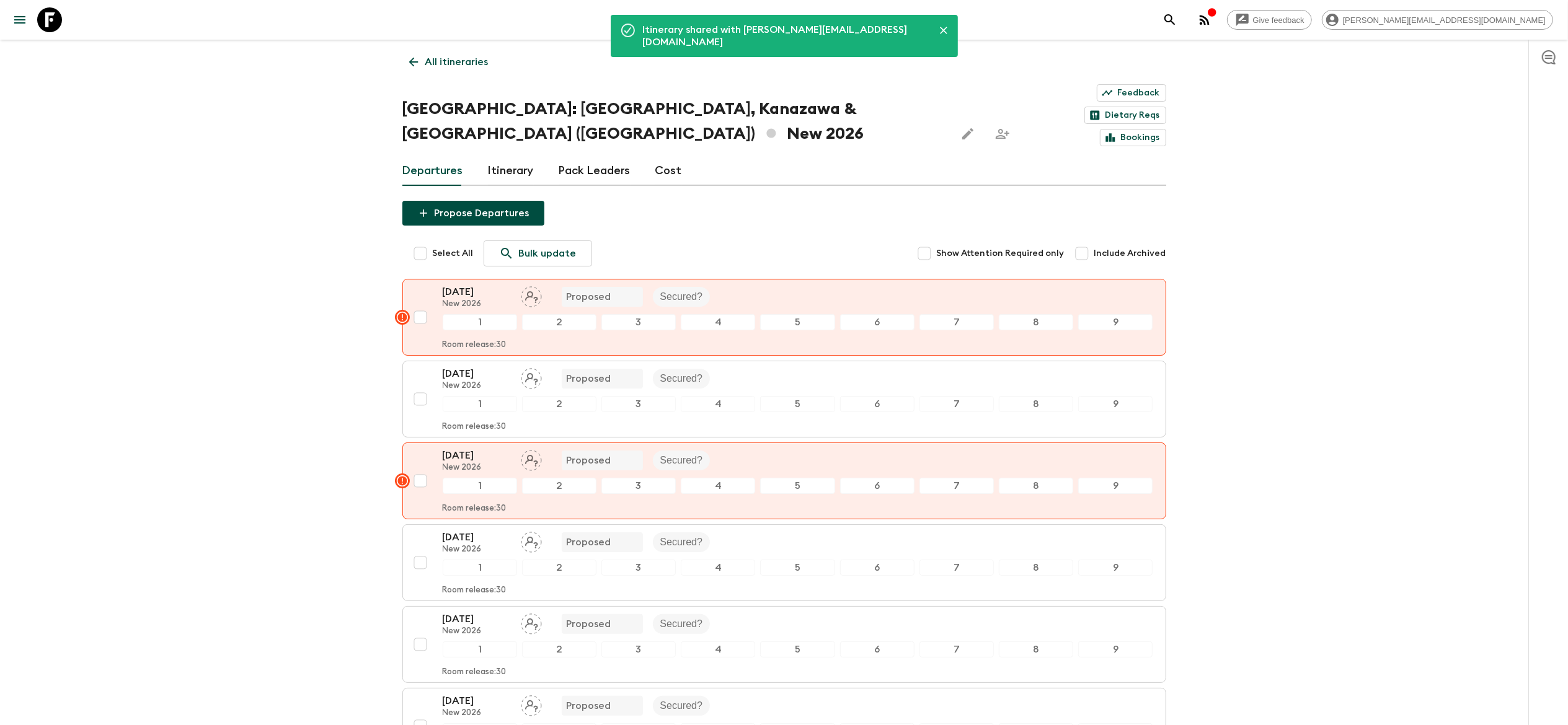
click at [291, 274] on div "Give feedback nicolas@exoevents.com Itinerary shared with antti@exotravel.com A…" at bounding box center [784, 520] width 1568 height 1041
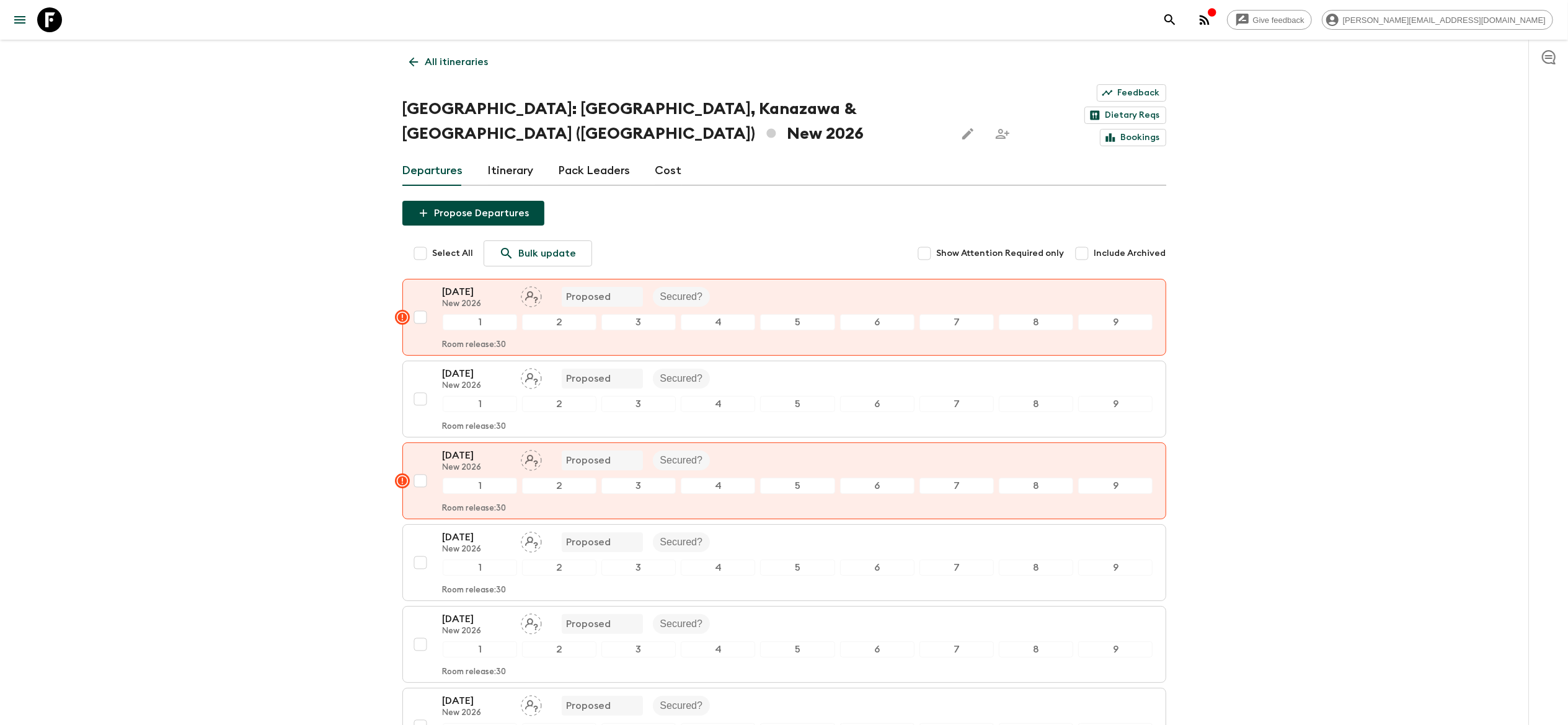
click at [440, 63] on p "All itineraries" at bounding box center [456, 62] width 63 height 15
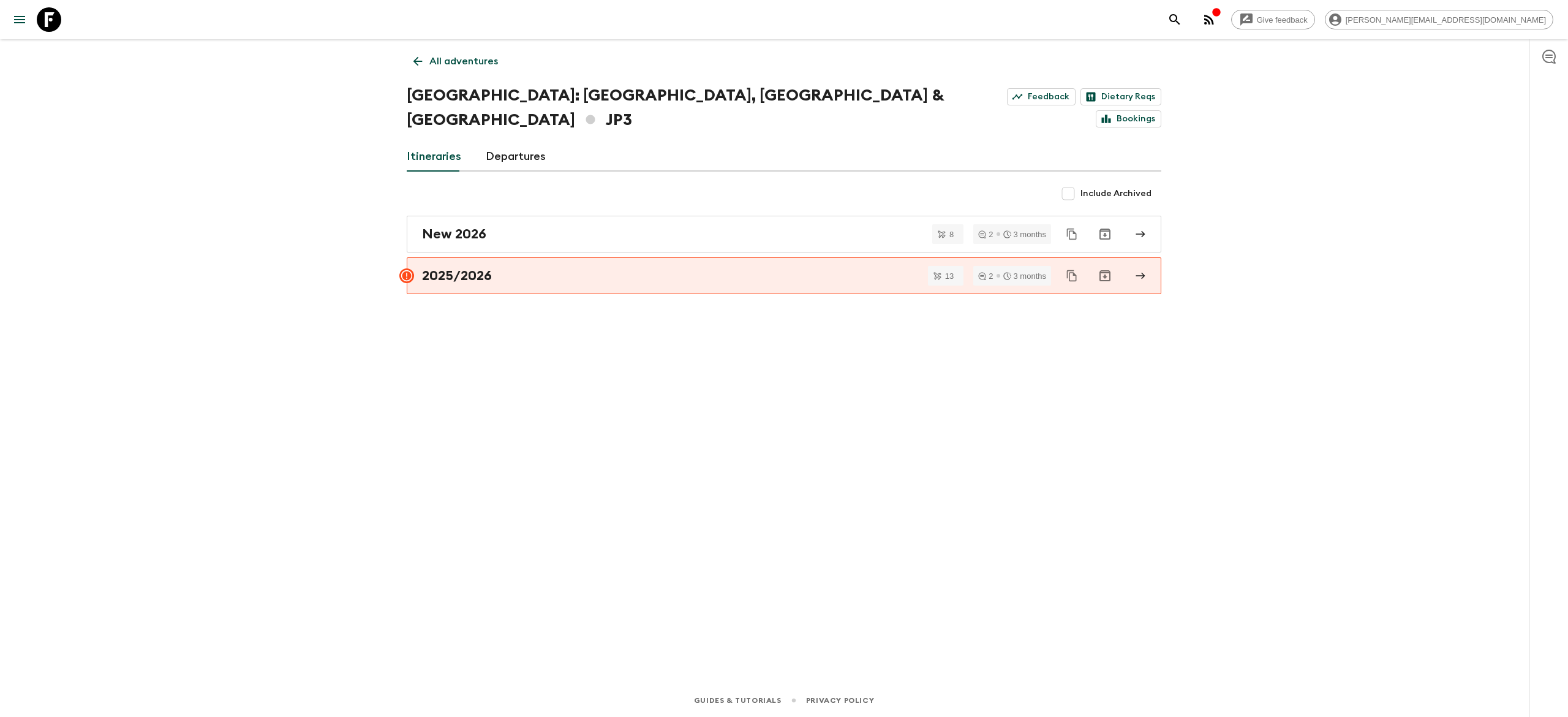
click at [463, 61] on p "All adventures" at bounding box center [463, 61] width 68 height 15
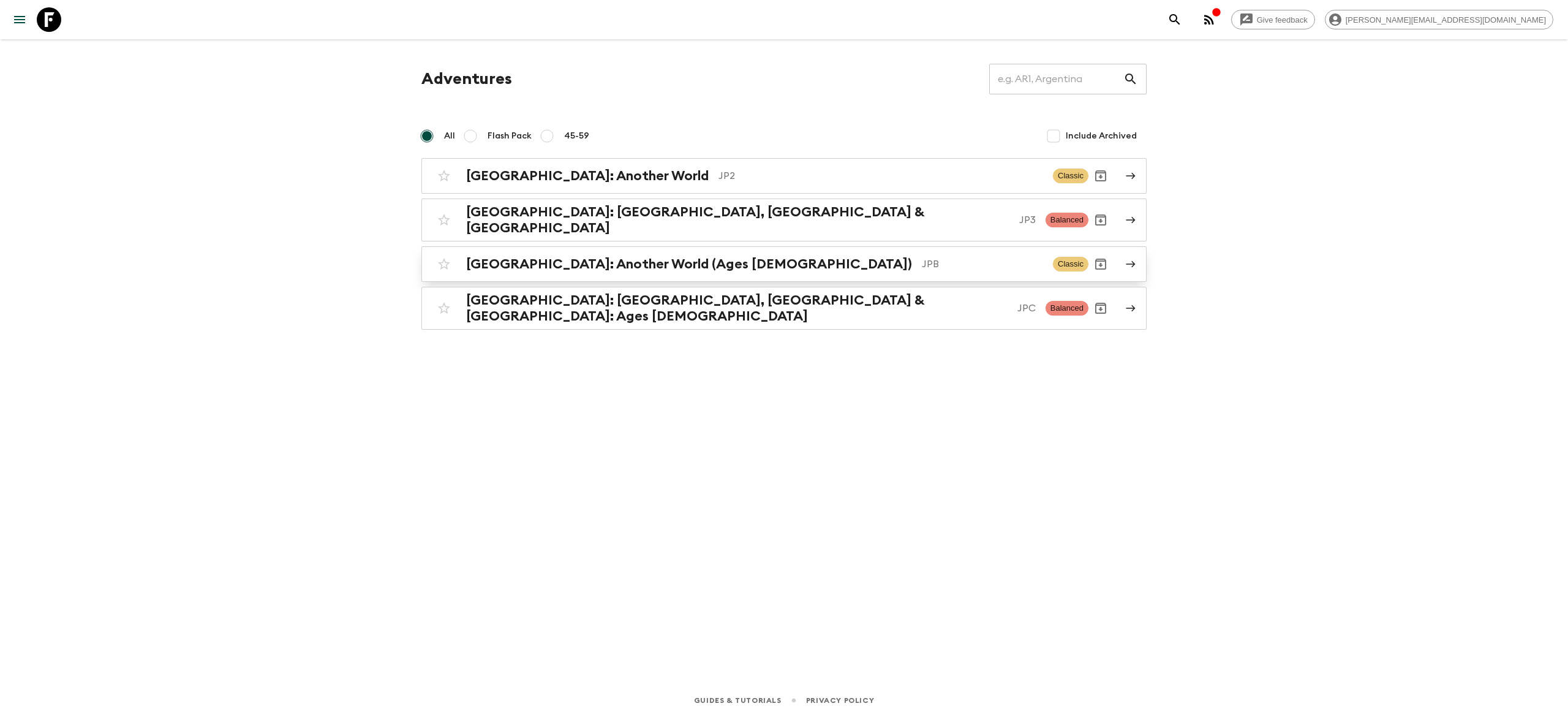
click at [516, 258] on h2 "Japan: Another World (Ages 45-59)" at bounding box center [689, 263] width 446 height 16
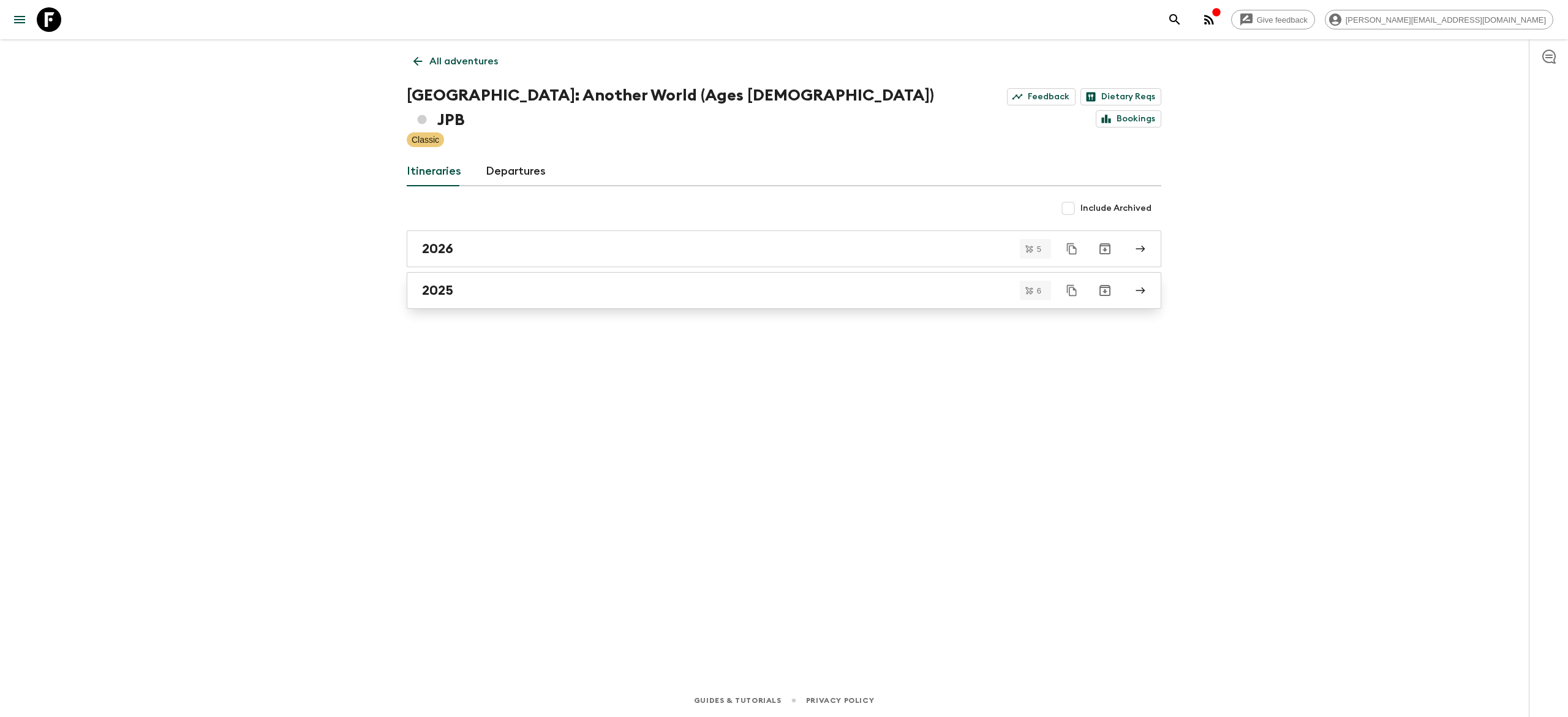
click at [603, 282] on div "2025" at bounding box center [772, 290] width 700 height 16
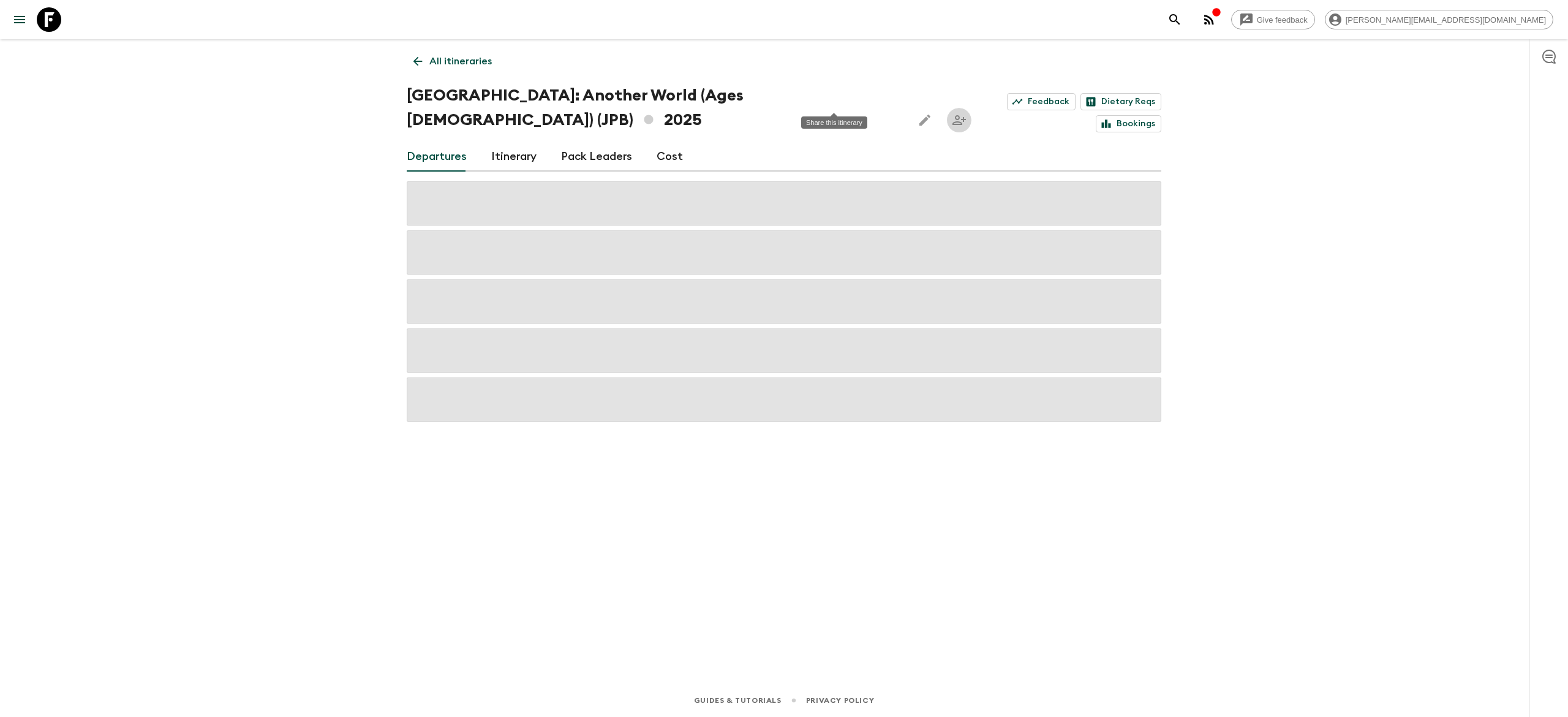
click at [952, 112] on icon "Share this itinerary" at bounding box center [959, 120] width 15 height 15
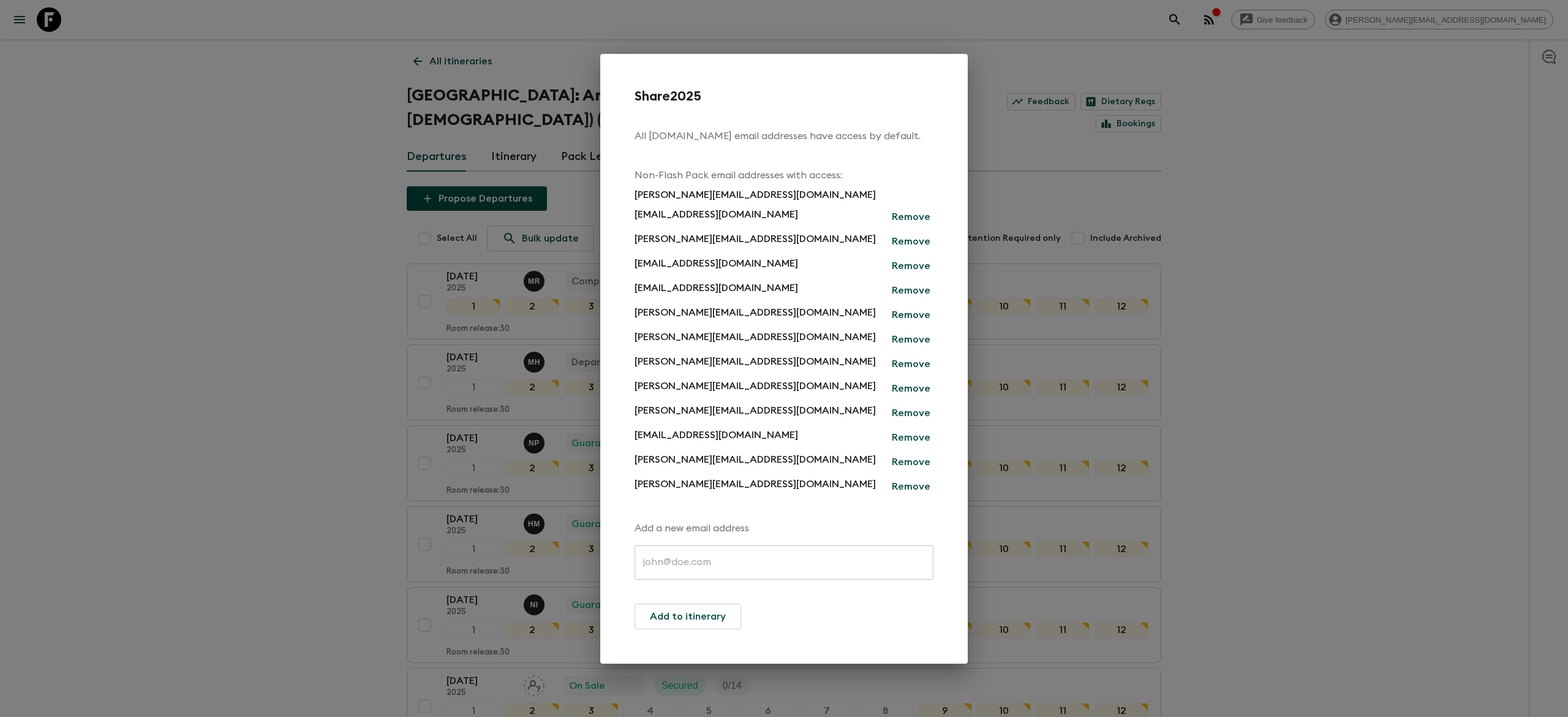
click at [721, 554] on input "text" at bounding box center [784, 563] width 299 height 35
paste input "antti@exotravel.com"
type input "antti@exotravel.com"
click at [697, 632] on div "Share 2025 All flashpack.com email addresses have access by default. Non-Flash …" at bounding box center [784, 358] width 367 height 609
click at [699, 617] on button "Add to itinerary" at bounding box center [688, 617] width 107 height 26
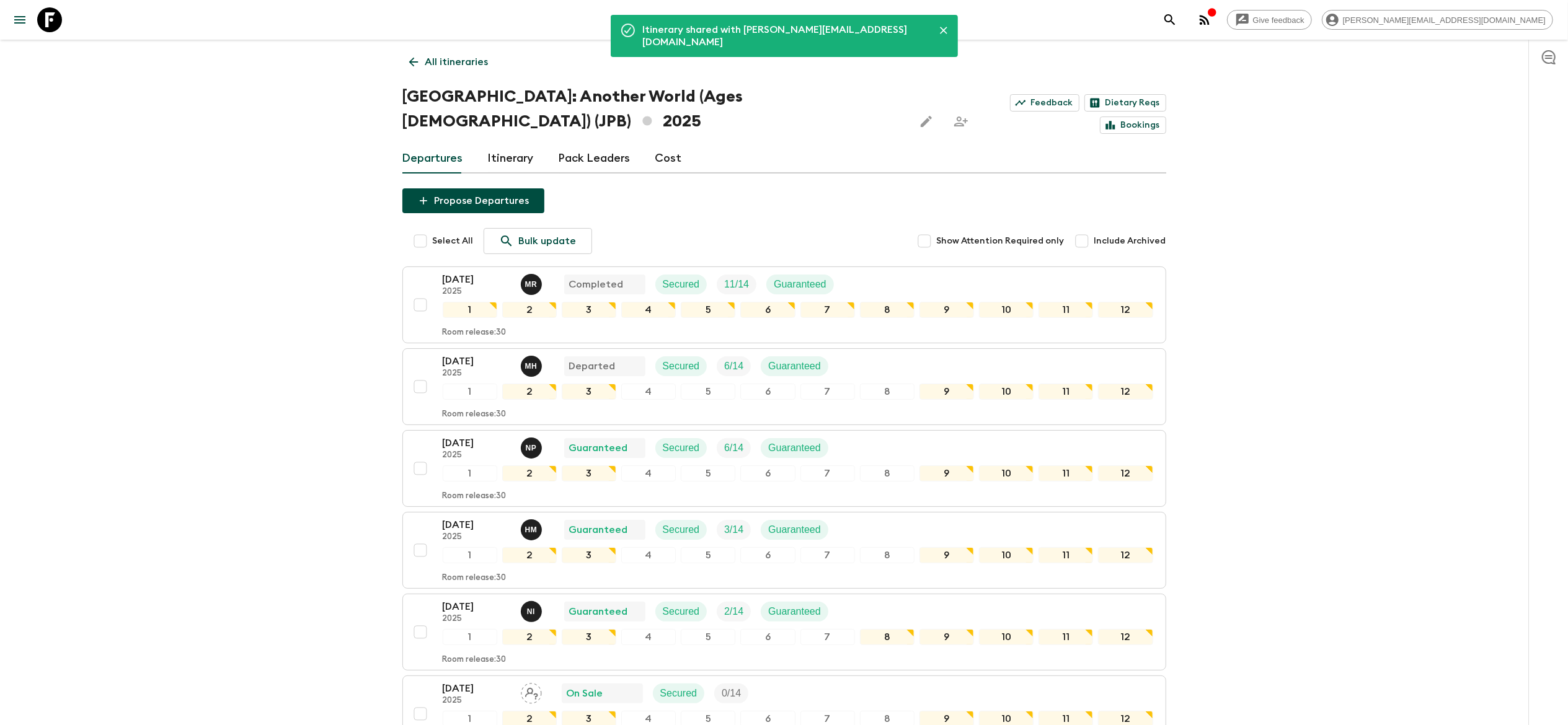
click at [413, 51] on link "All itineraries" at bounding box center [448, 62] width 93 height 25
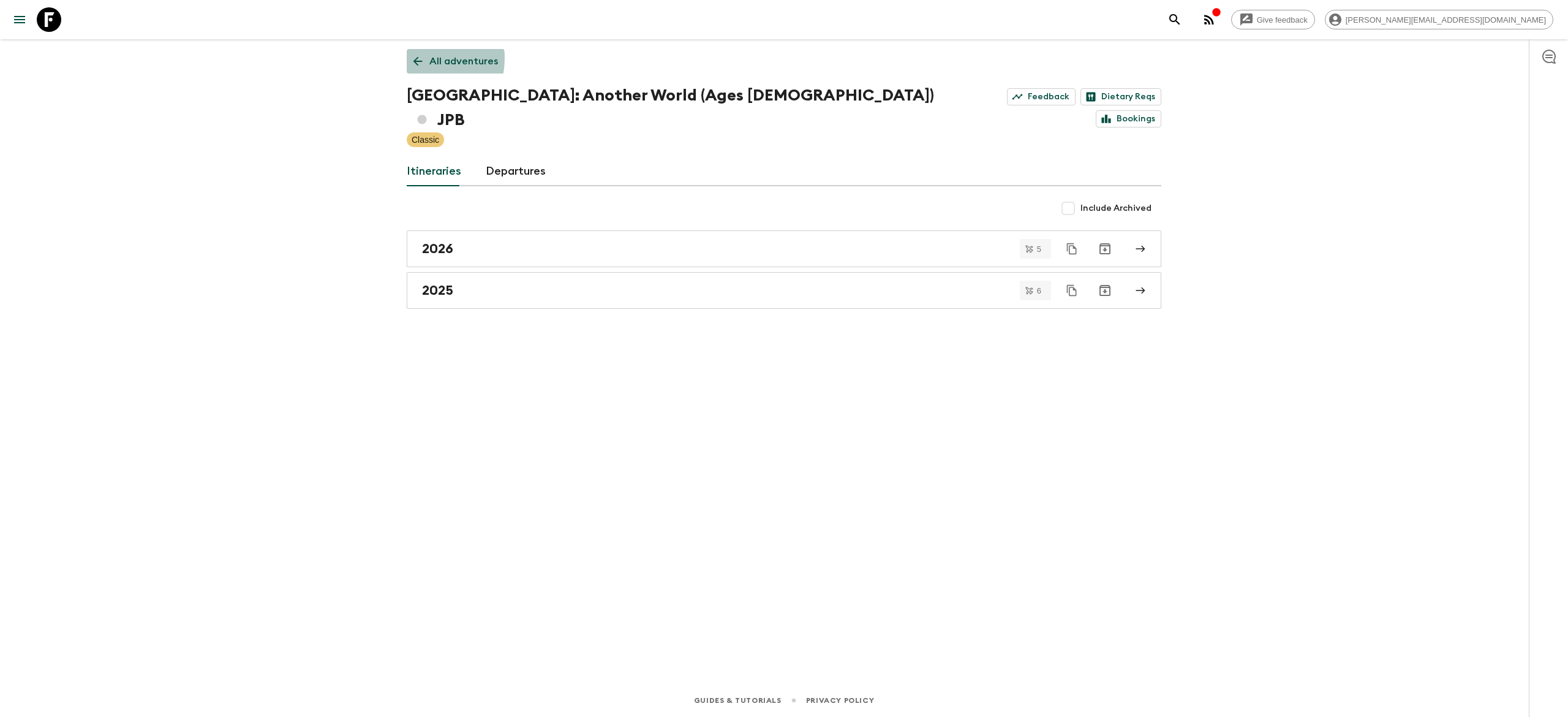
click at [418, 58] on icon at bounding box center [417, 61] width 14 height 14
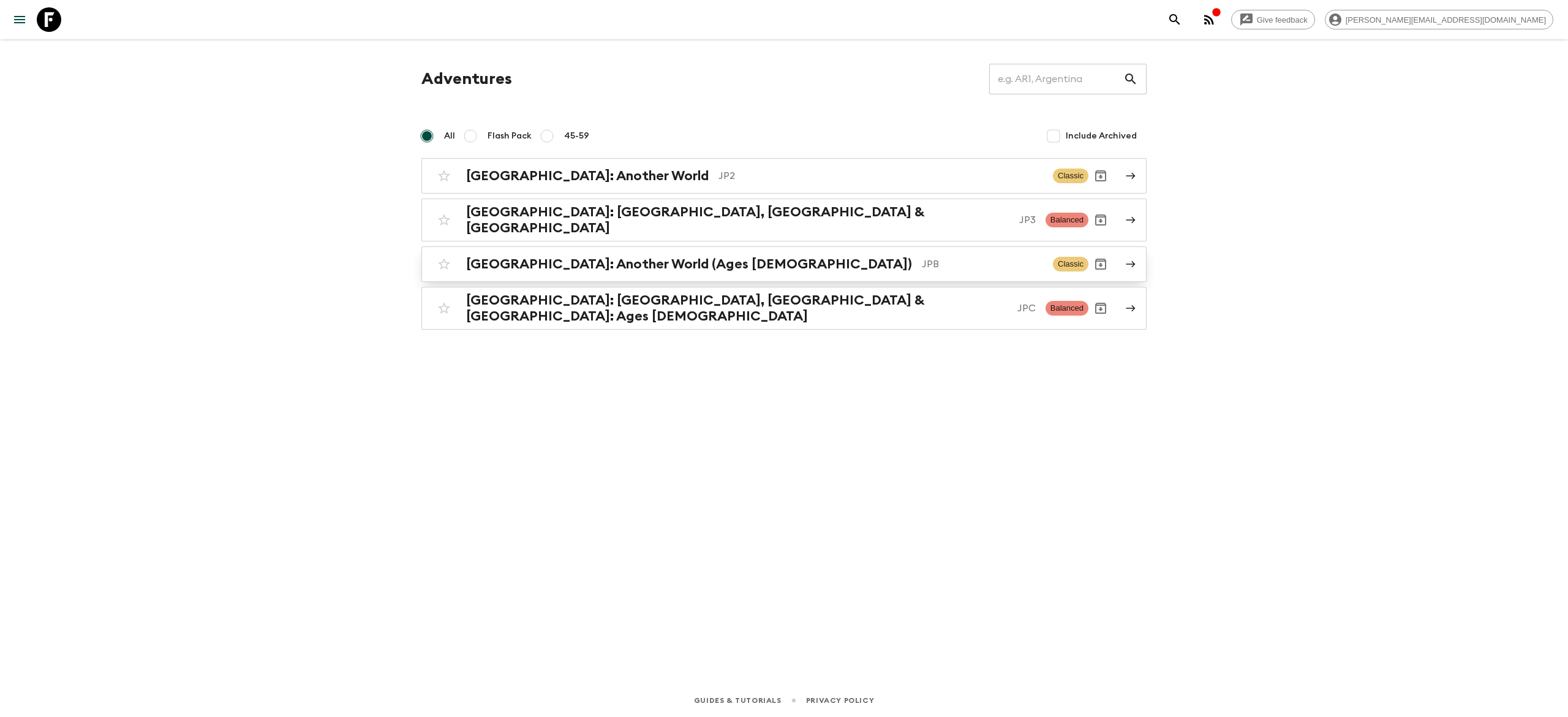
click at [557, 266] on div "Japan: Another World (Ages 45-59) JPB Classic" at bounding box center [760, 264] width 657 height 25
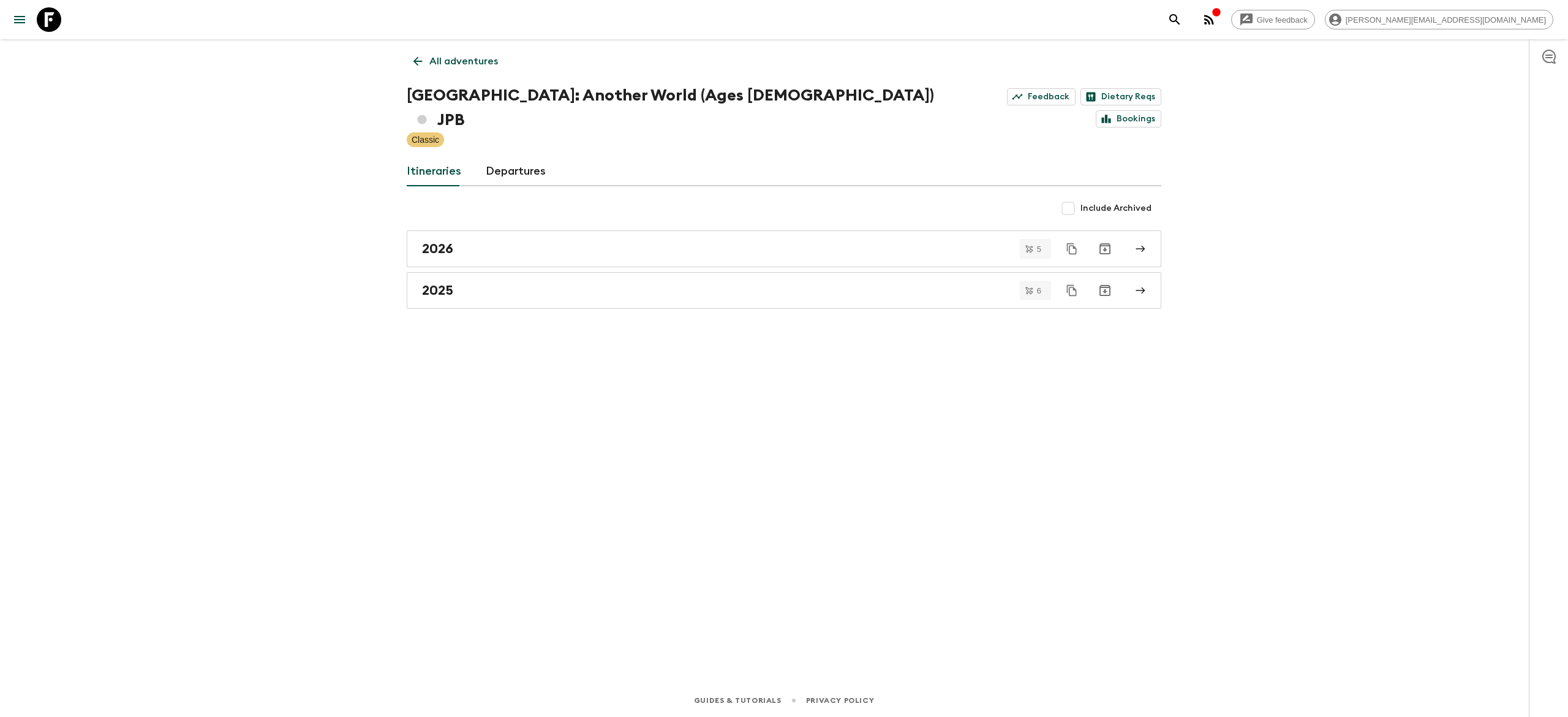
click at [566, 158] on div "Itineraries Departures" at bounding box center [784, 172] width 754 height 29
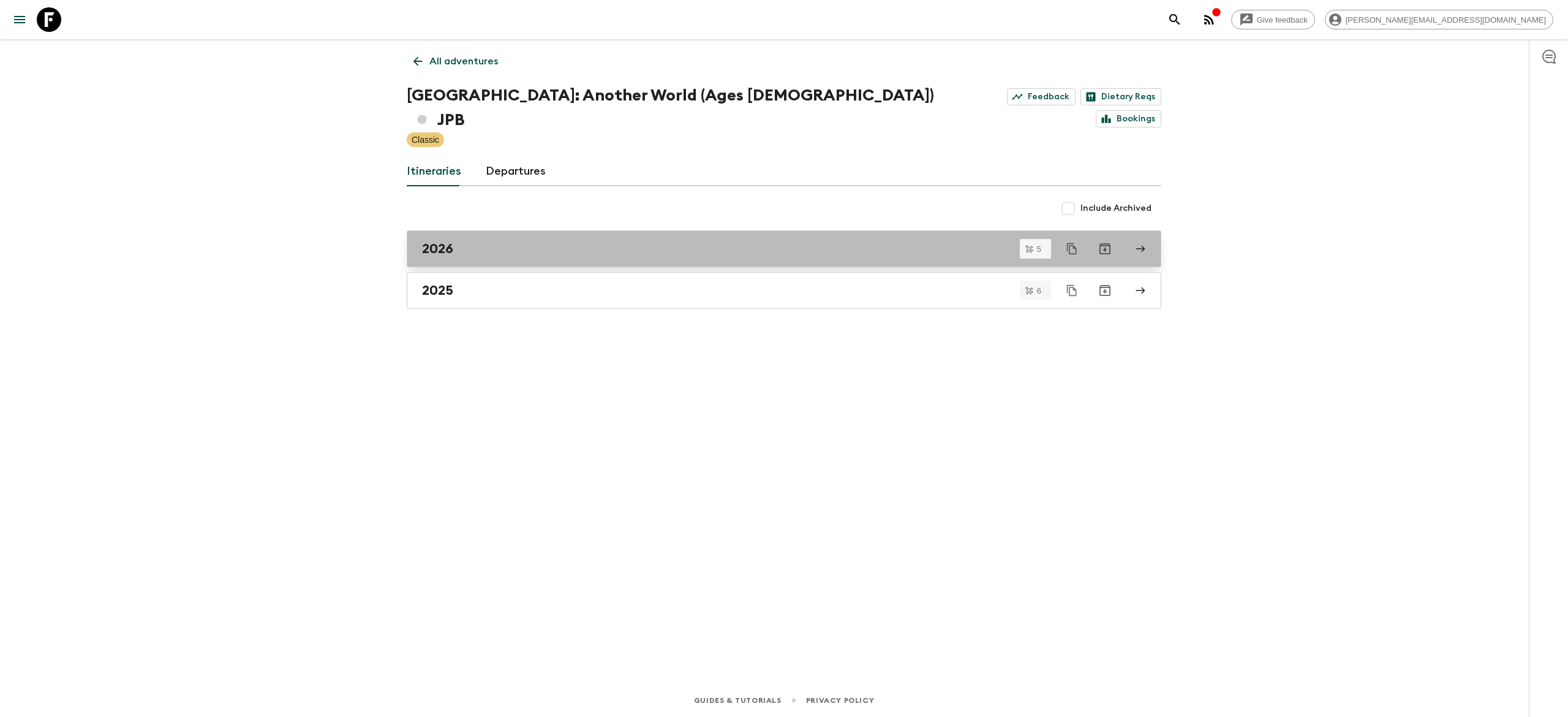
click at [562, 241] on div "2026" at bounding box center [772, 248] width 700 height 16
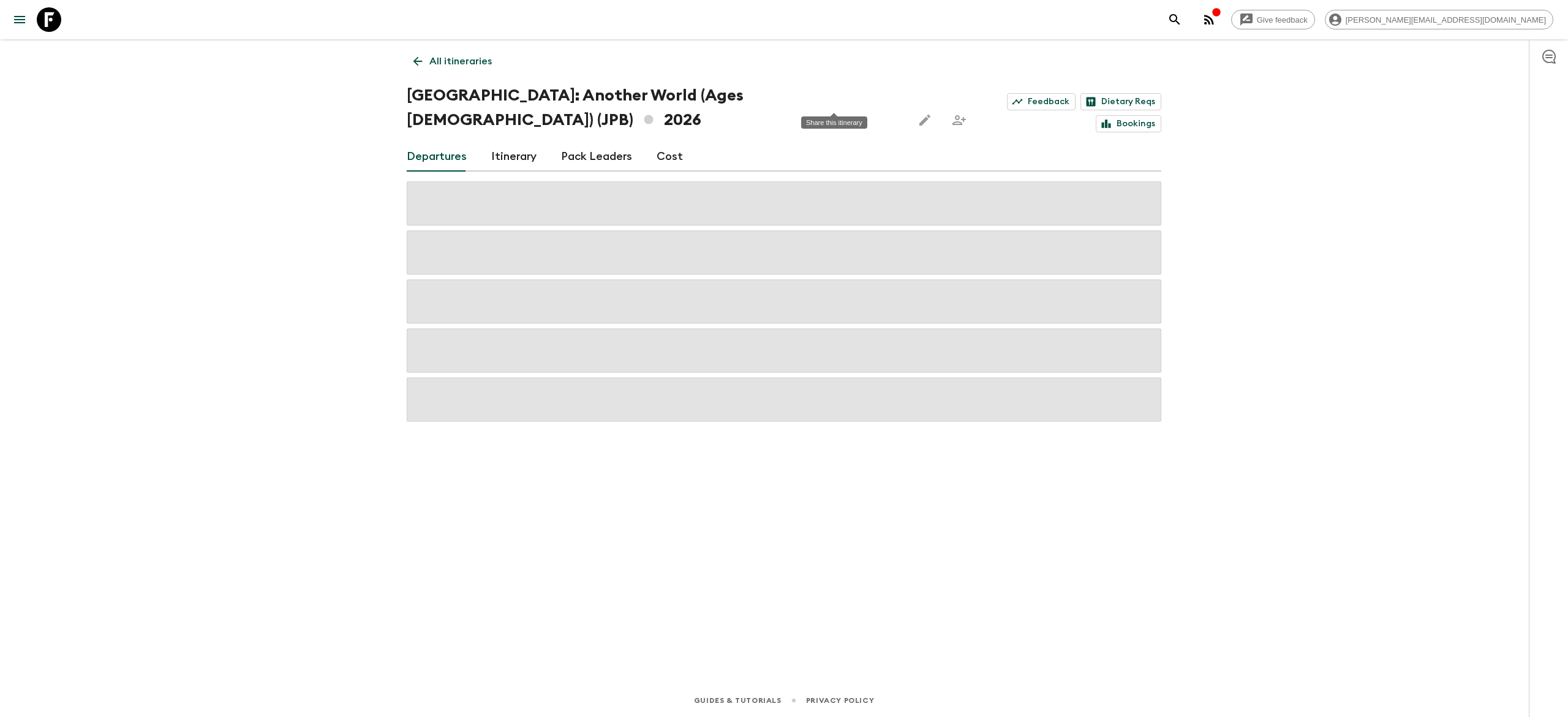
click at [952, 112] on icon "Share this itinerary" at bounding box center [959, 120] width 15 height 15
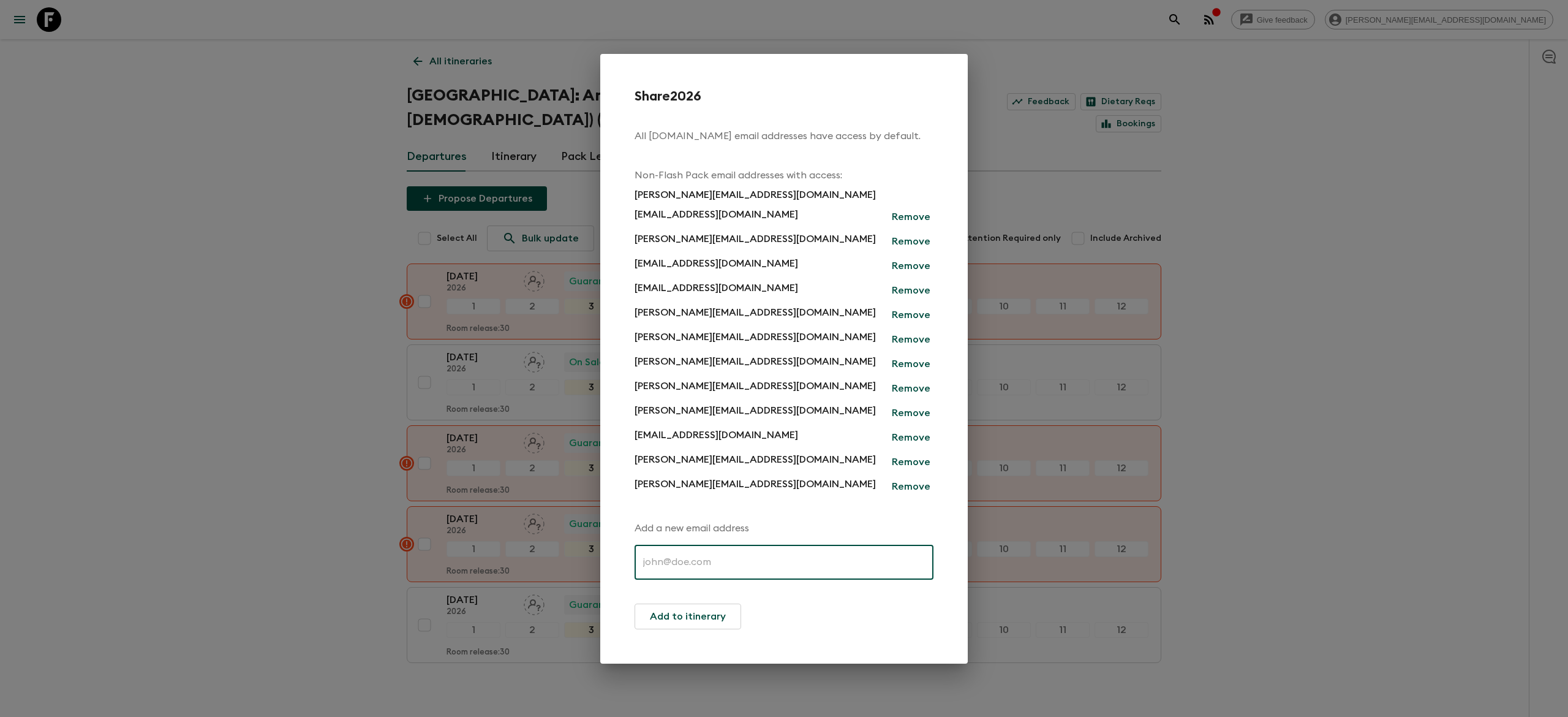
click at [750, 560] on input "text" at bounding box center [784, 563] width 299 height 35
paste input "antti@exotravel.com"
type input "antti@exotravel.com"
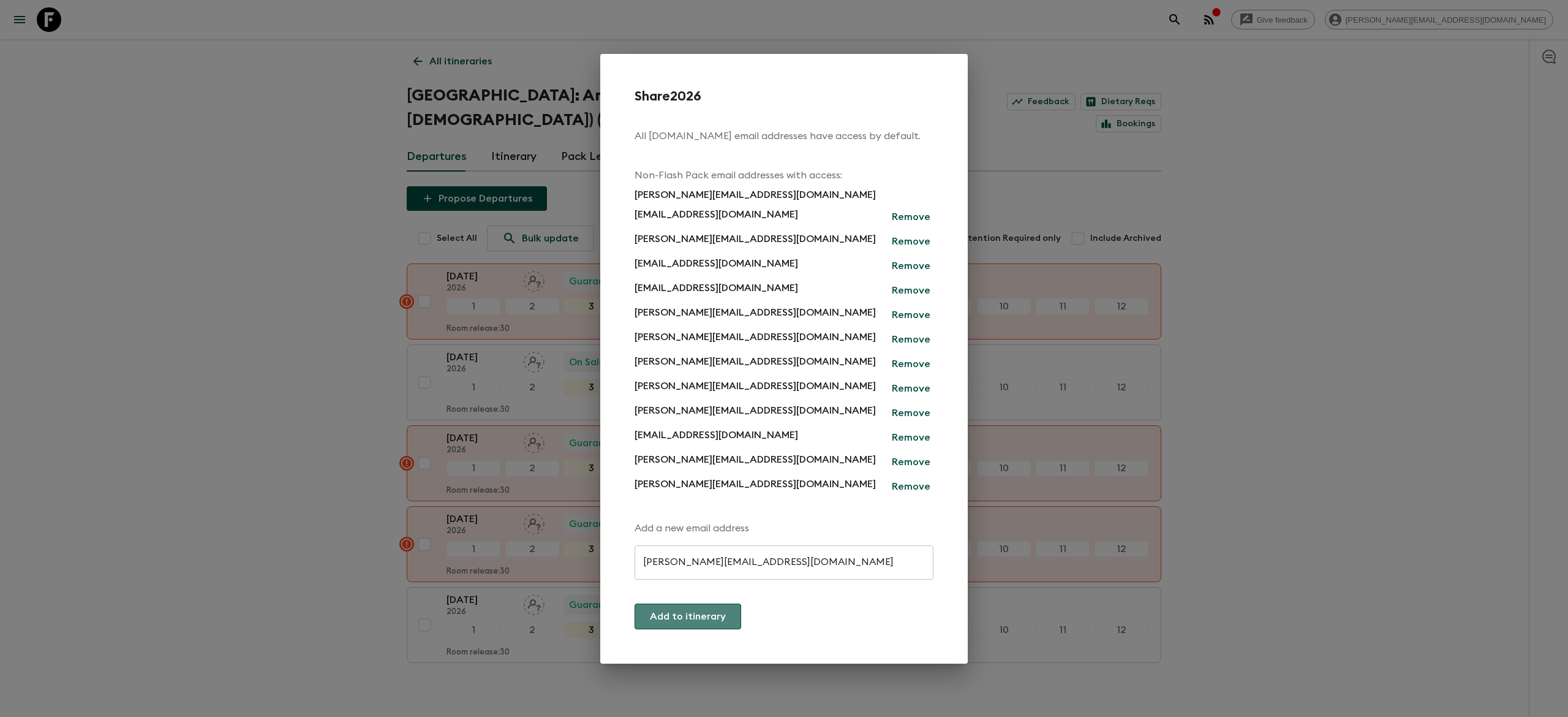
click at [697, 617] on button "Add to itinerary" at bounding box center [688, 617] width 107 height 26
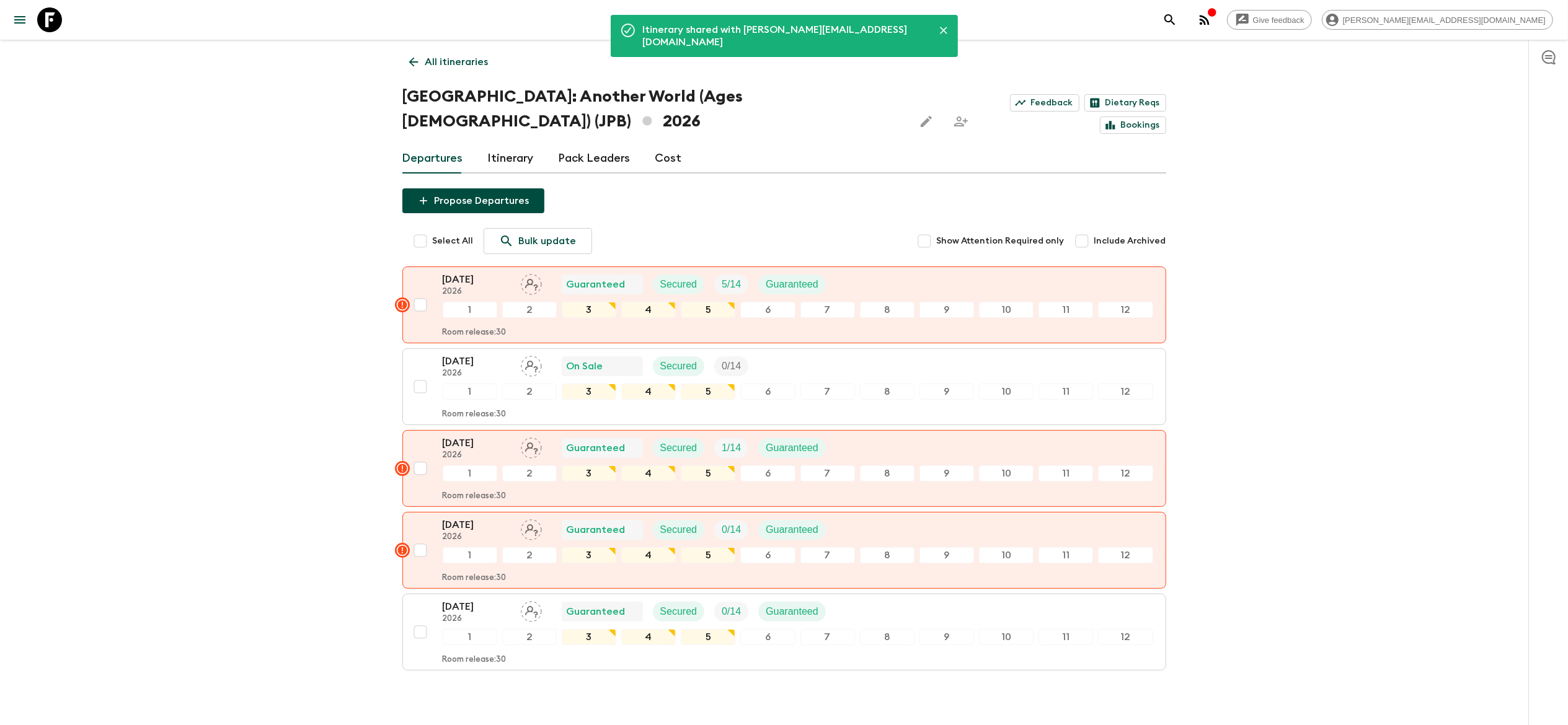
click at [418, 61] on icon at bounding box center [413, 62] width 14 height 14
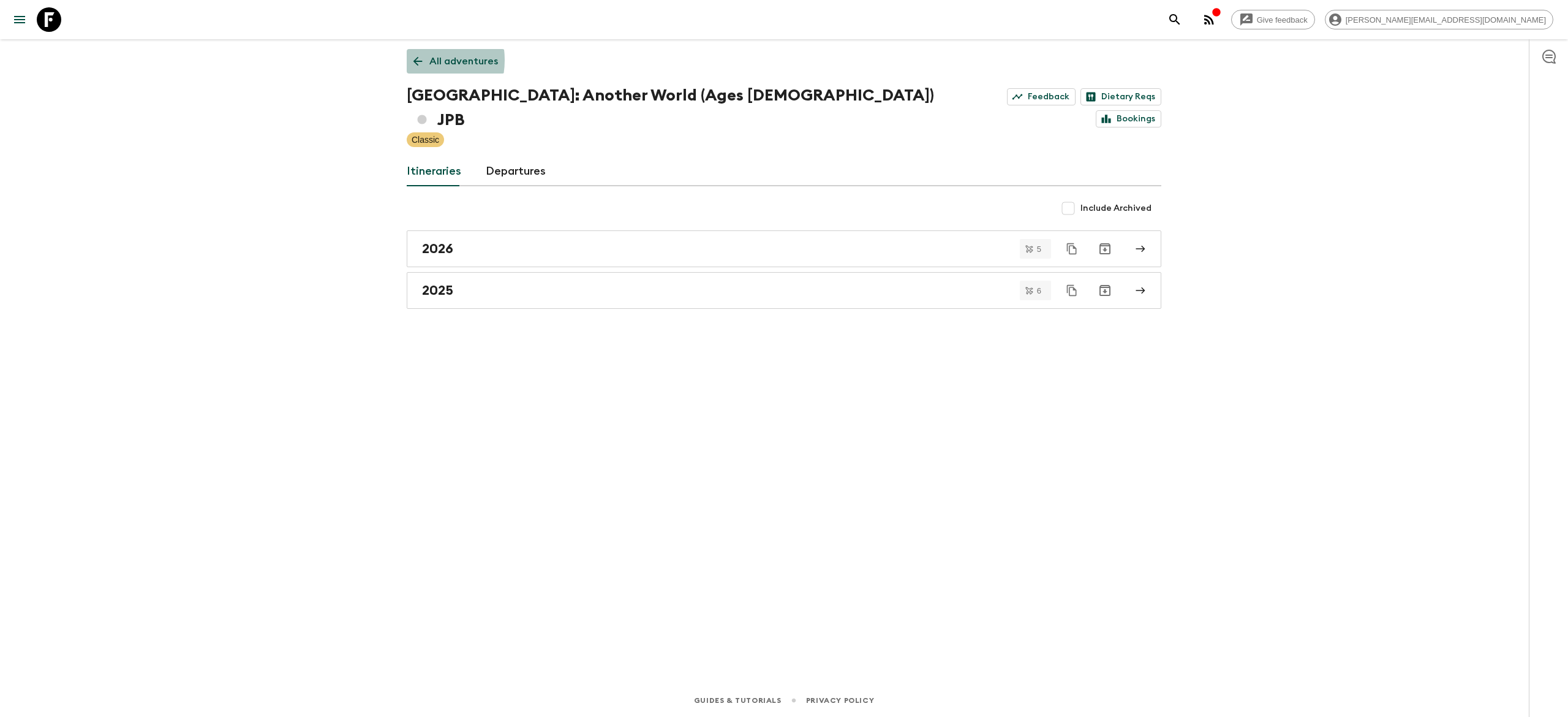
click at [413, 60] on icon at bounding box center [417, 61] width 14 height 14
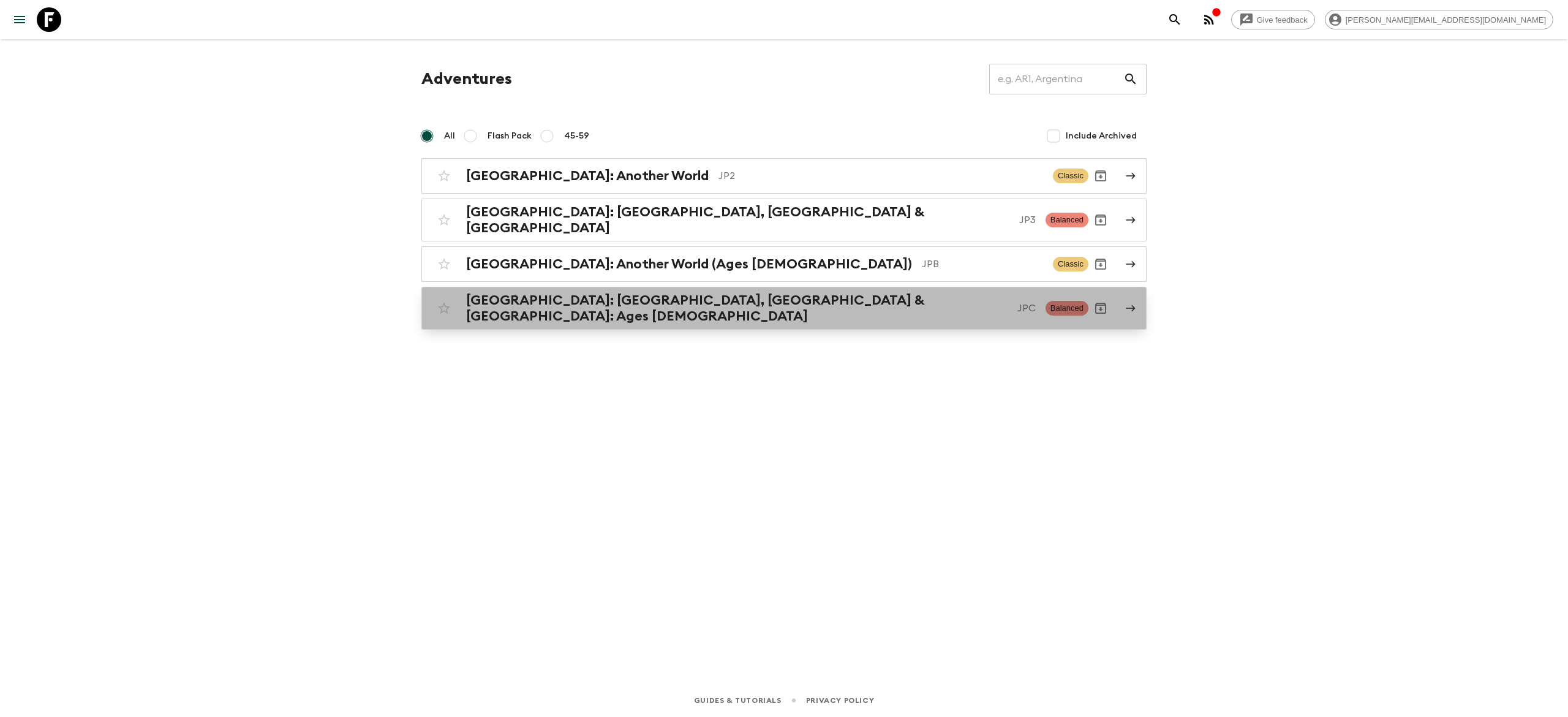
click at [556, 306] on div "Japan: Kyoto, Kanazawa & Tokyo: Ages 45-59 JPC Balanced" at bounding box center [760, 308] width 657 height 32
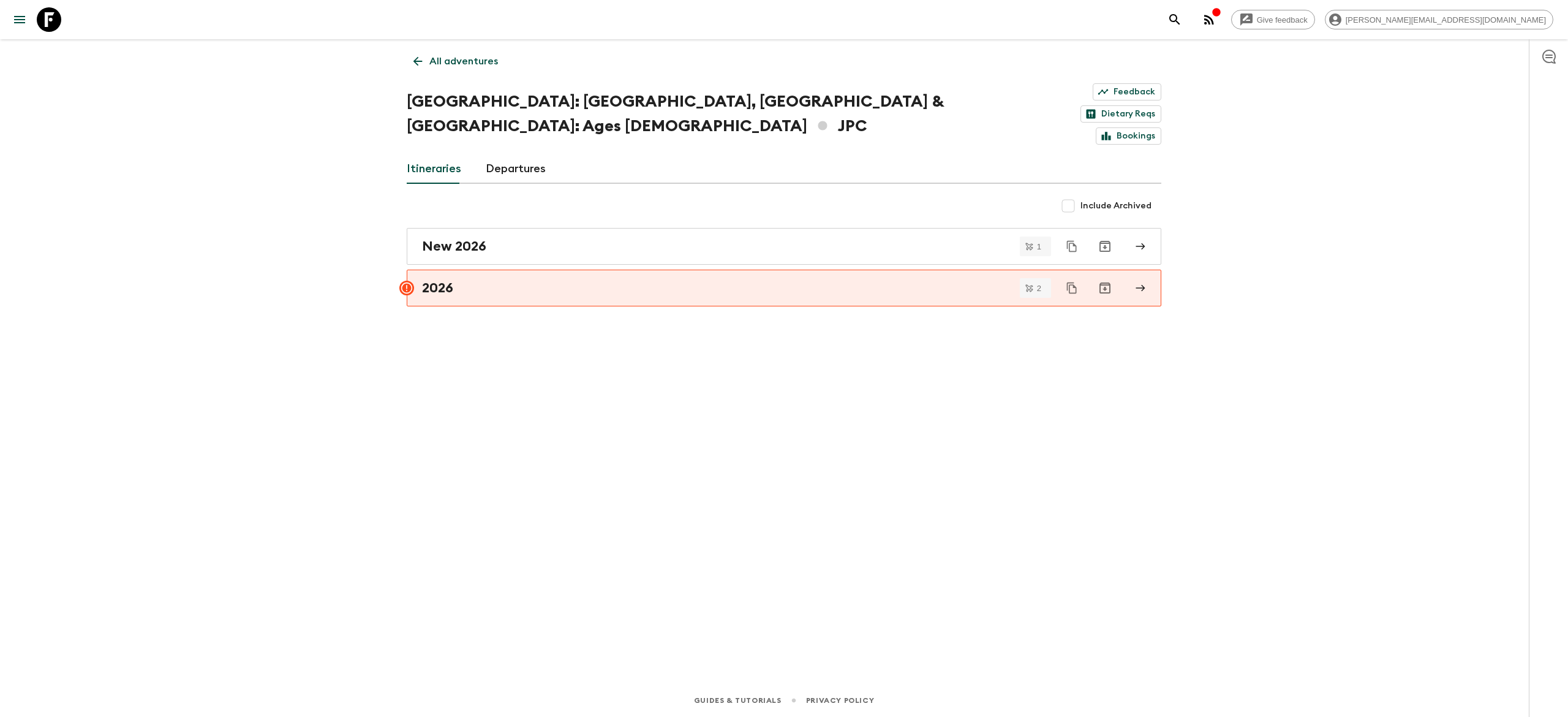
click at [537, 272] on div "All adventures Japan: Kyoto, Kanazawa & Tokyo: Ages 45-59 JPC Feedback Dietary …" at bounding box center [784, 344] width 784 height 610
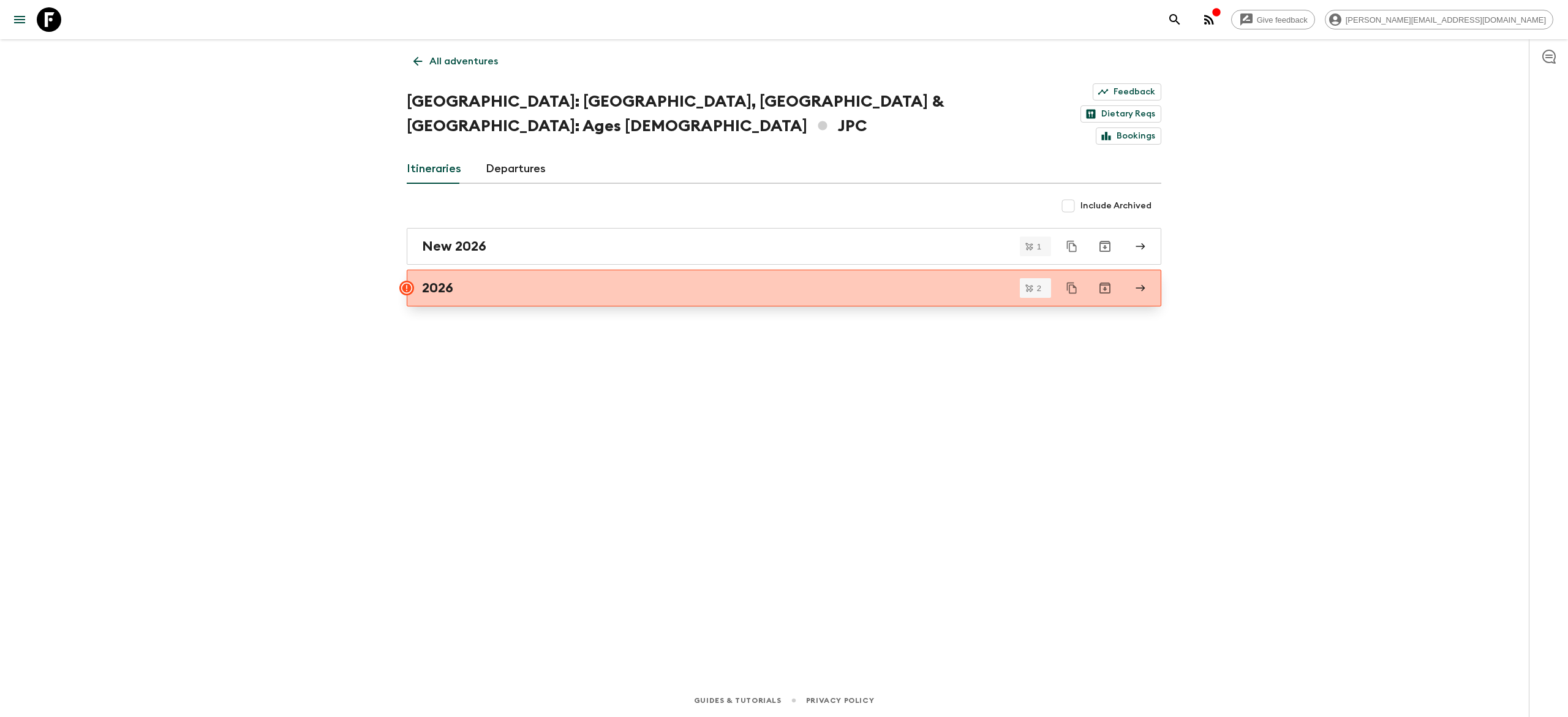
click at [540, 280] on div "2026" at bounding box center [772, 288] width 700 height 16
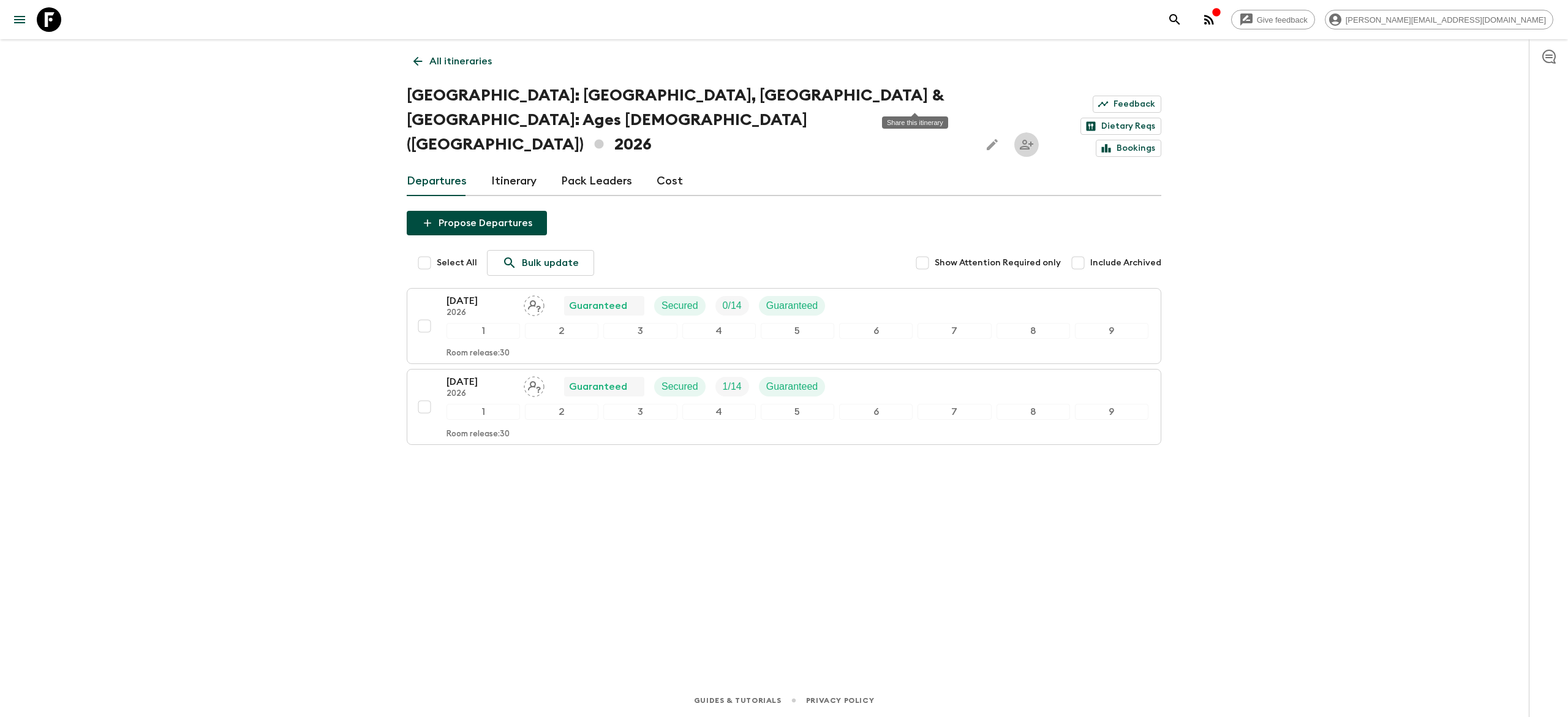
click at [1019, 137] on icon "Share this itinerary" at bounding box center [1026, 144] width 15 height 15
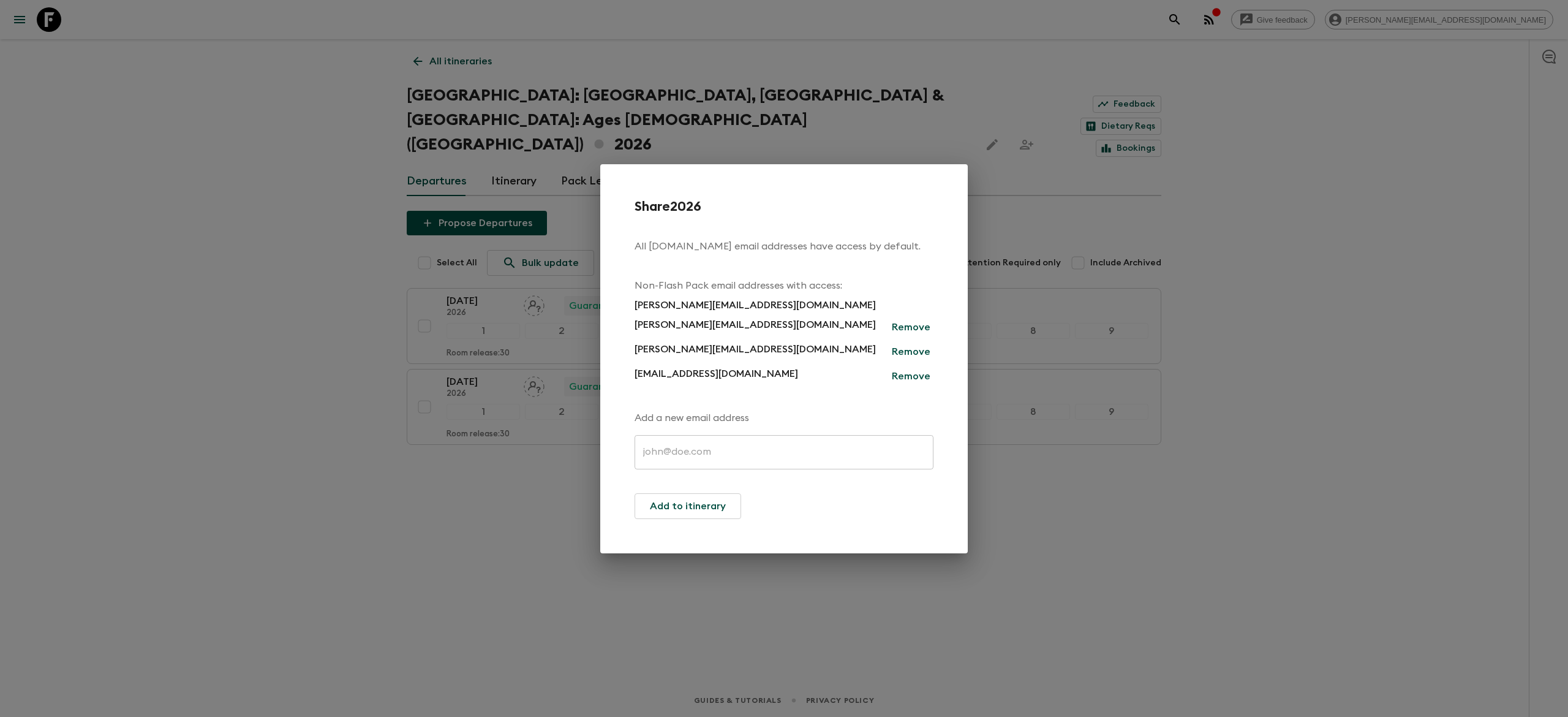
click at [703, 460] on input "text" at bounding box center [784, 452] width 299 height 35
paste input "antti@exotravel.com"
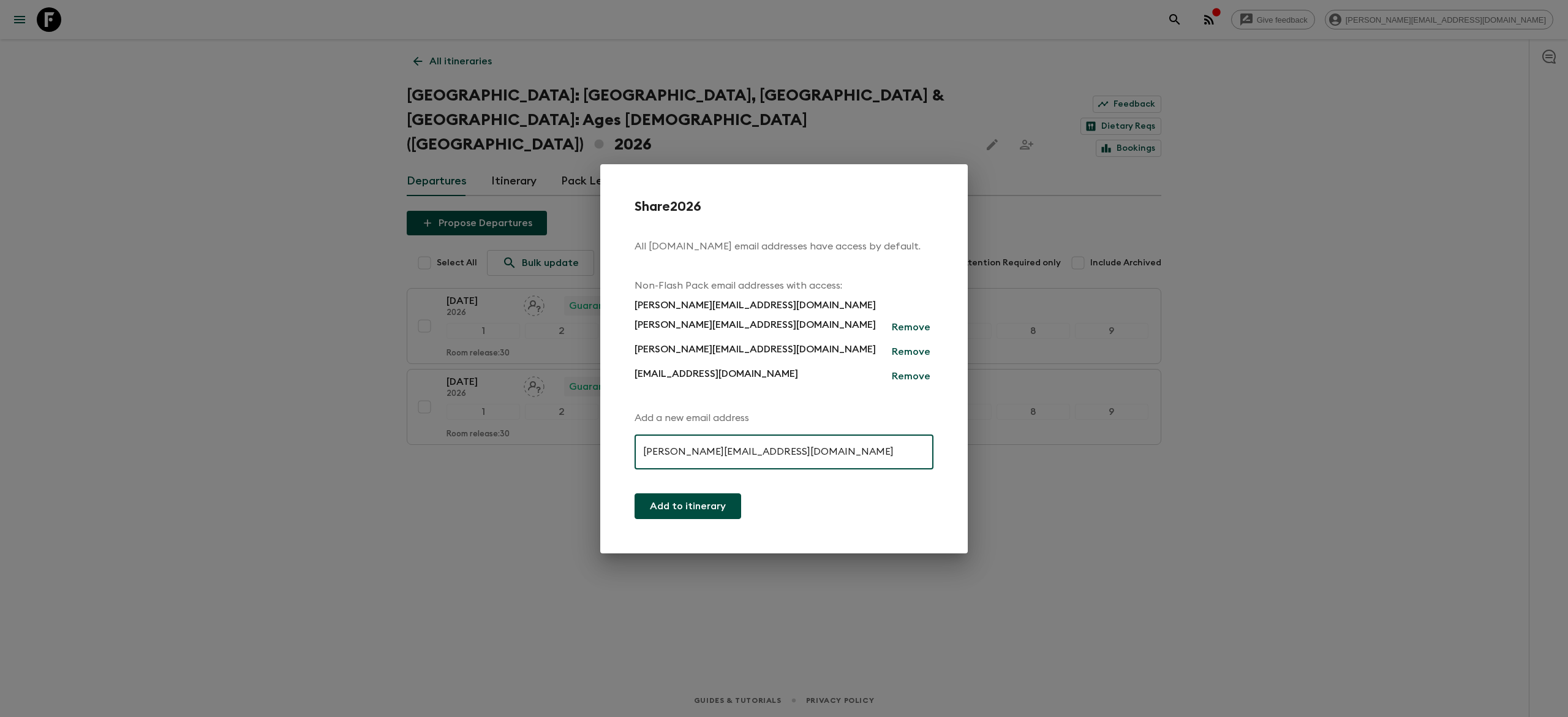
type input "antti@exotravel.com"
click at [688, 511] on button "Add to itinerary" at bounding box center [688, 506] width 107 height 26
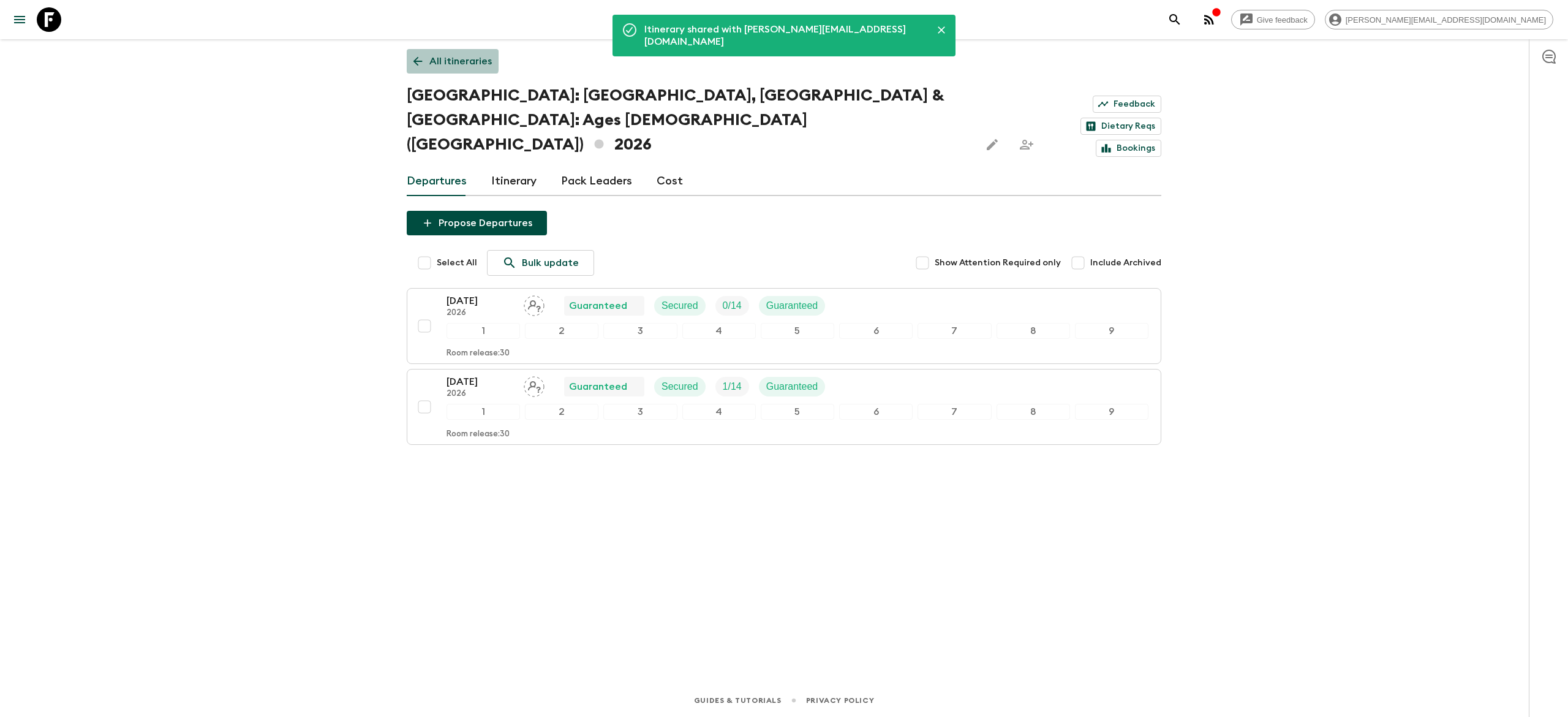
click at [416, 60] on icon at bounding box center [417, 61] width 14 height 14
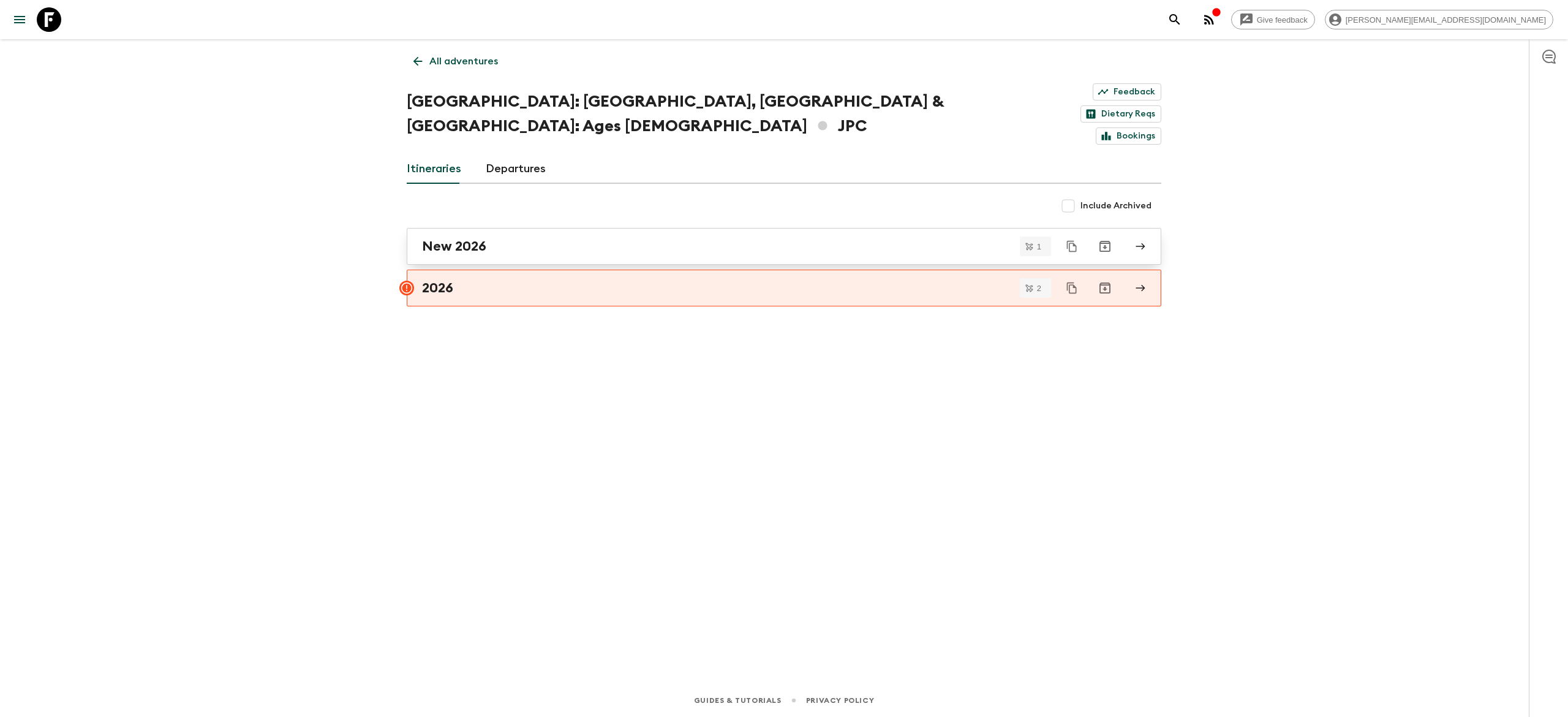
click at [603, 238] on div "New 2026" at bounding box center [772, 246] width 700 height 16
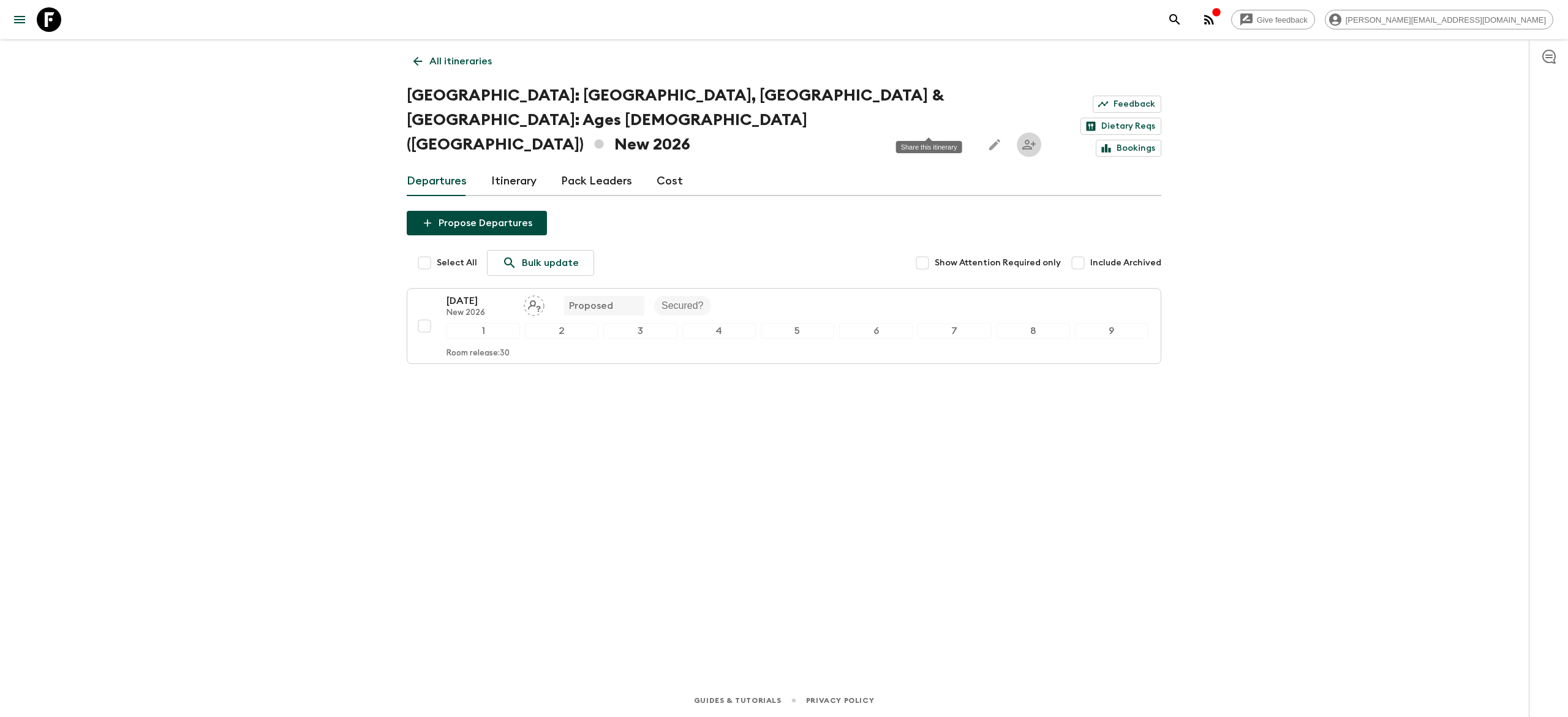
click at [1022, 137] on icon "Share this itinerary" at bounding box center [1029, 144] width 15 height 15
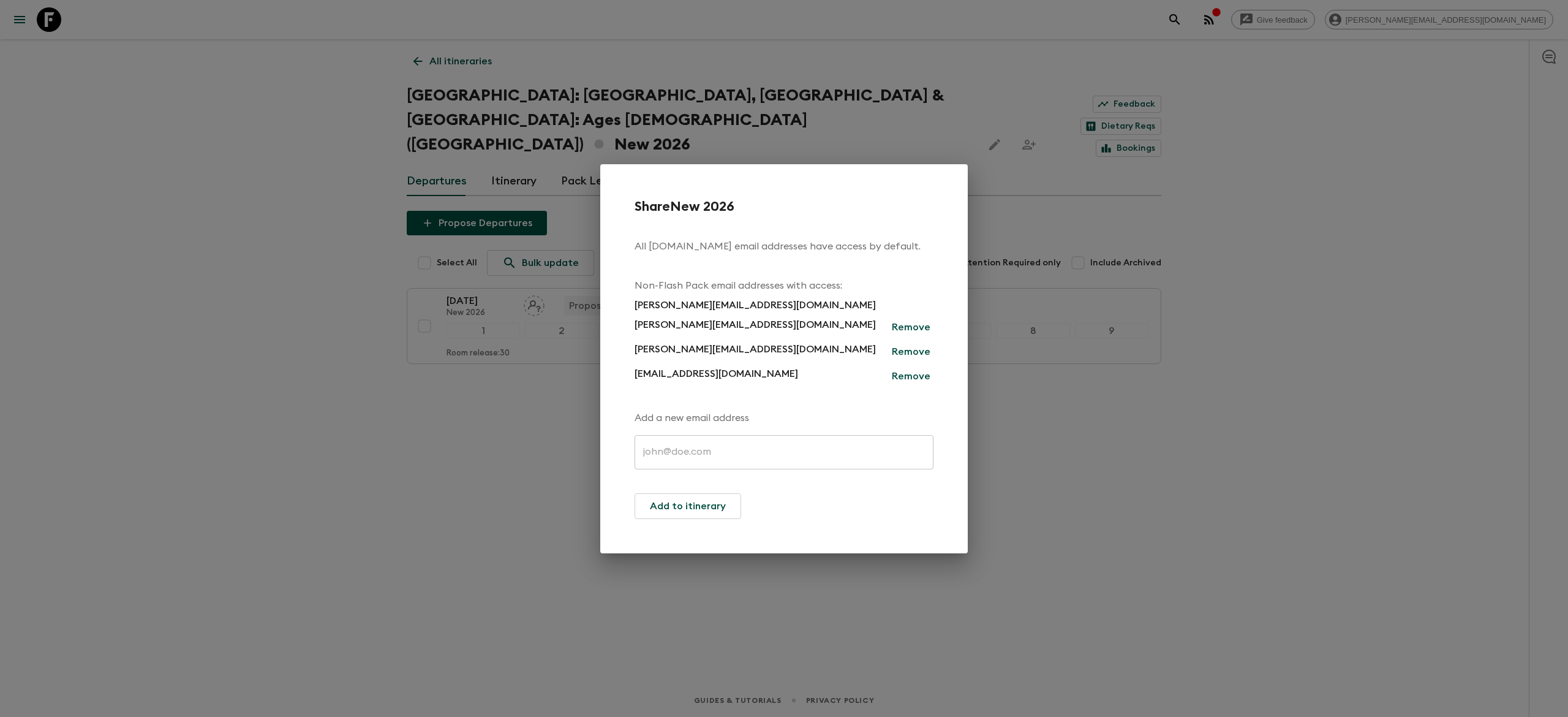
click at [731, 463] on input "text" at bounding box center [784, 452] width 299 height 35
paste input "antti@exotravel.com"
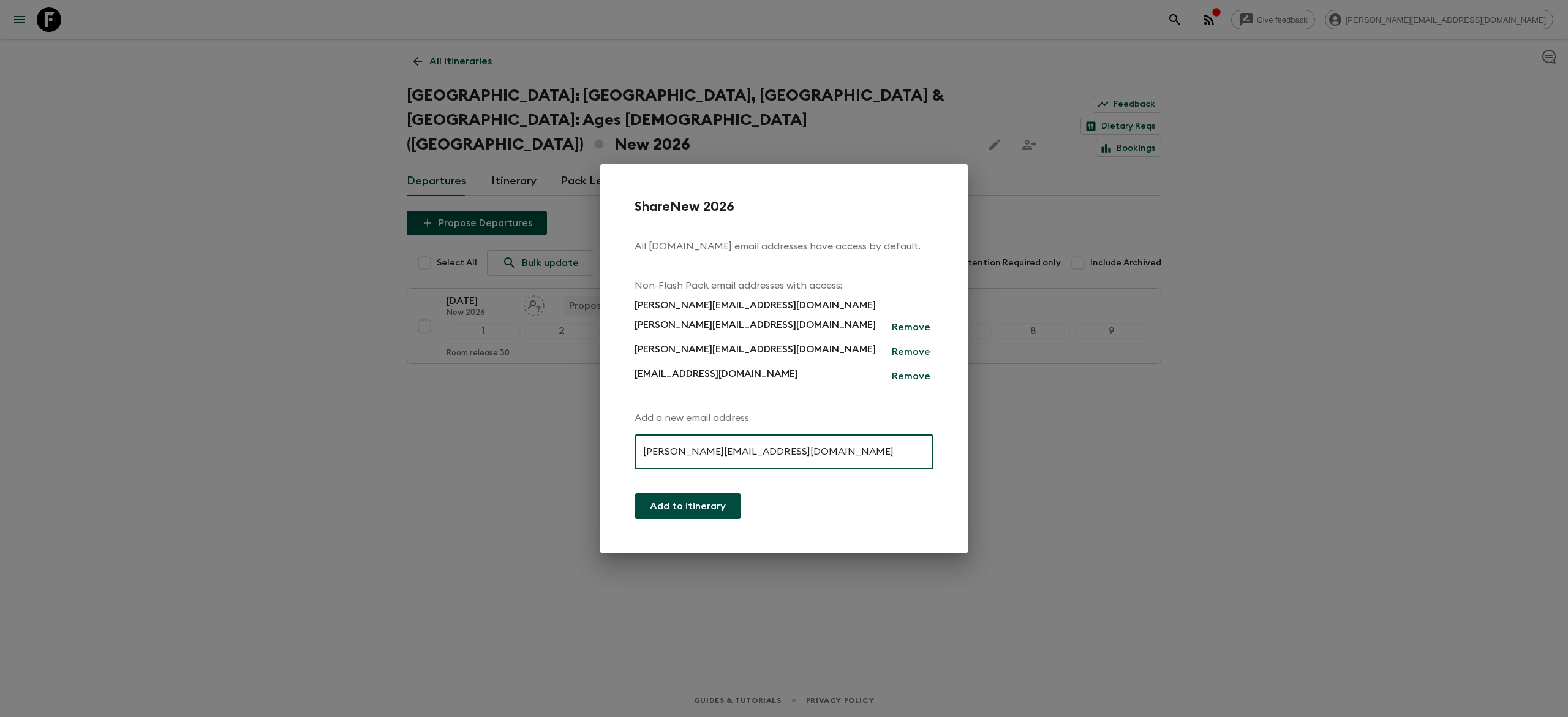
type input "antti@exotravel.com"
click at [689, 505] on button "Add to itinerary" at bounding box center [688, 506] width 107 height 26
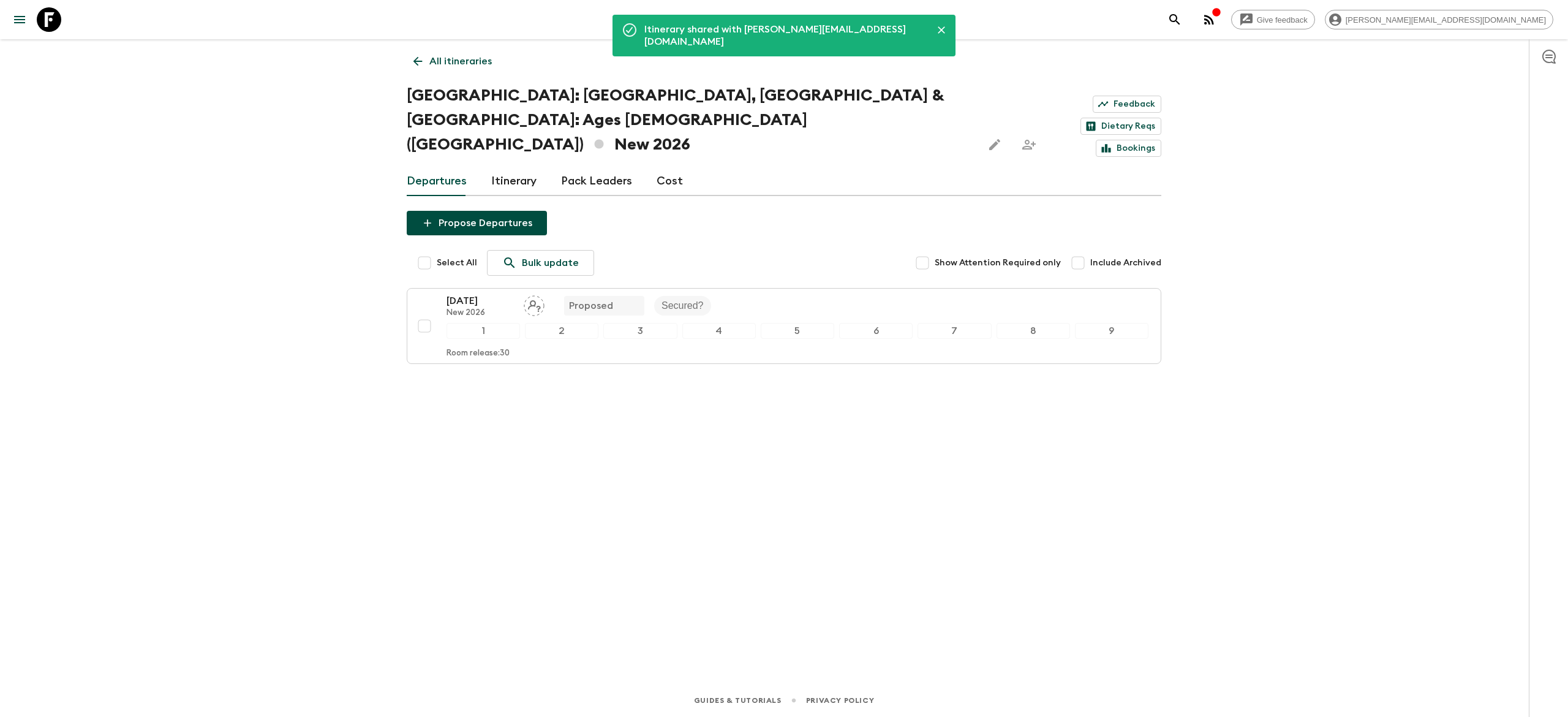
click at [321, 250] on div "Give feedback nicolas@exoevents.com Itinerary shared with antti@exotravel.com A…" at bounding box center [784, 358] width 1568 height 717
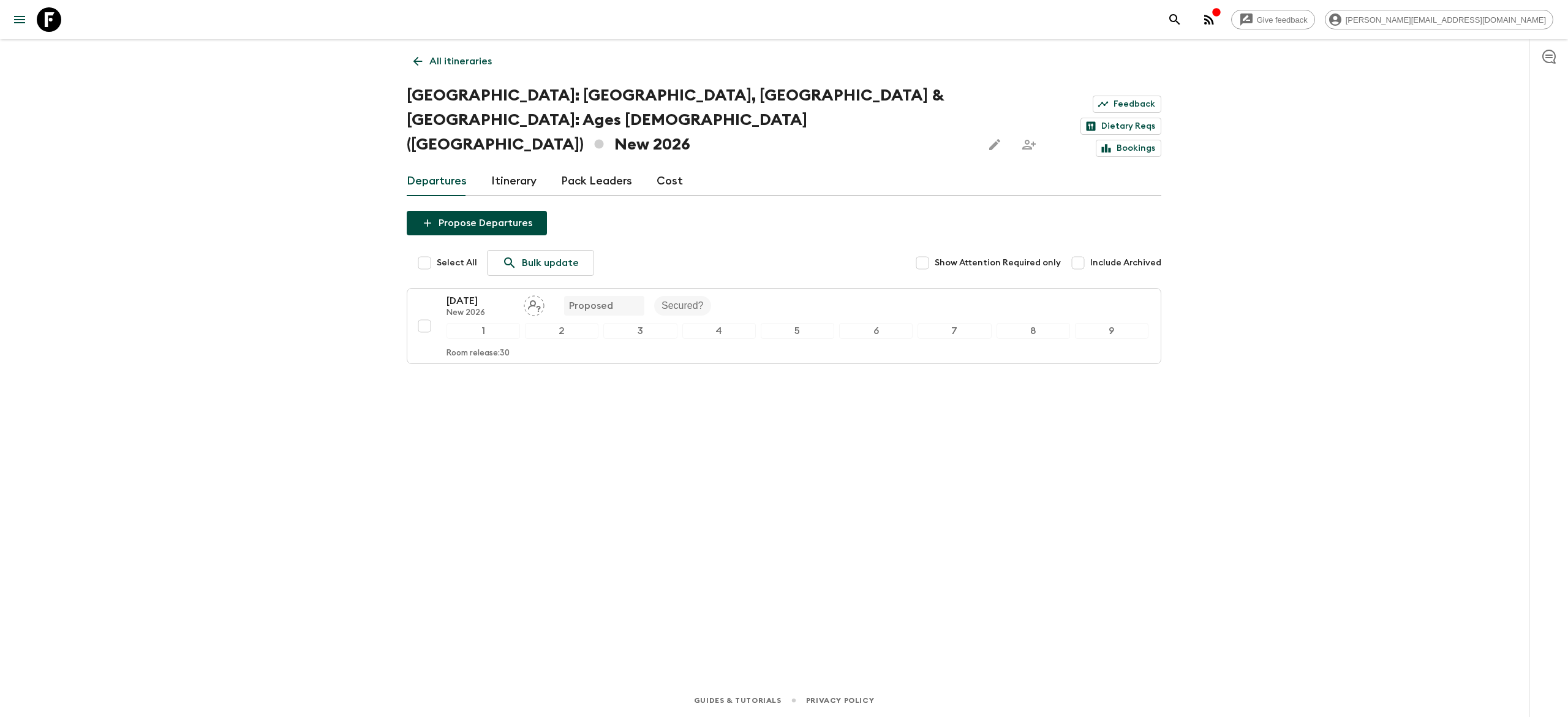
click at [438, 63] on p "All itineraries" at bounding box center [460, 61] width 62 height 15
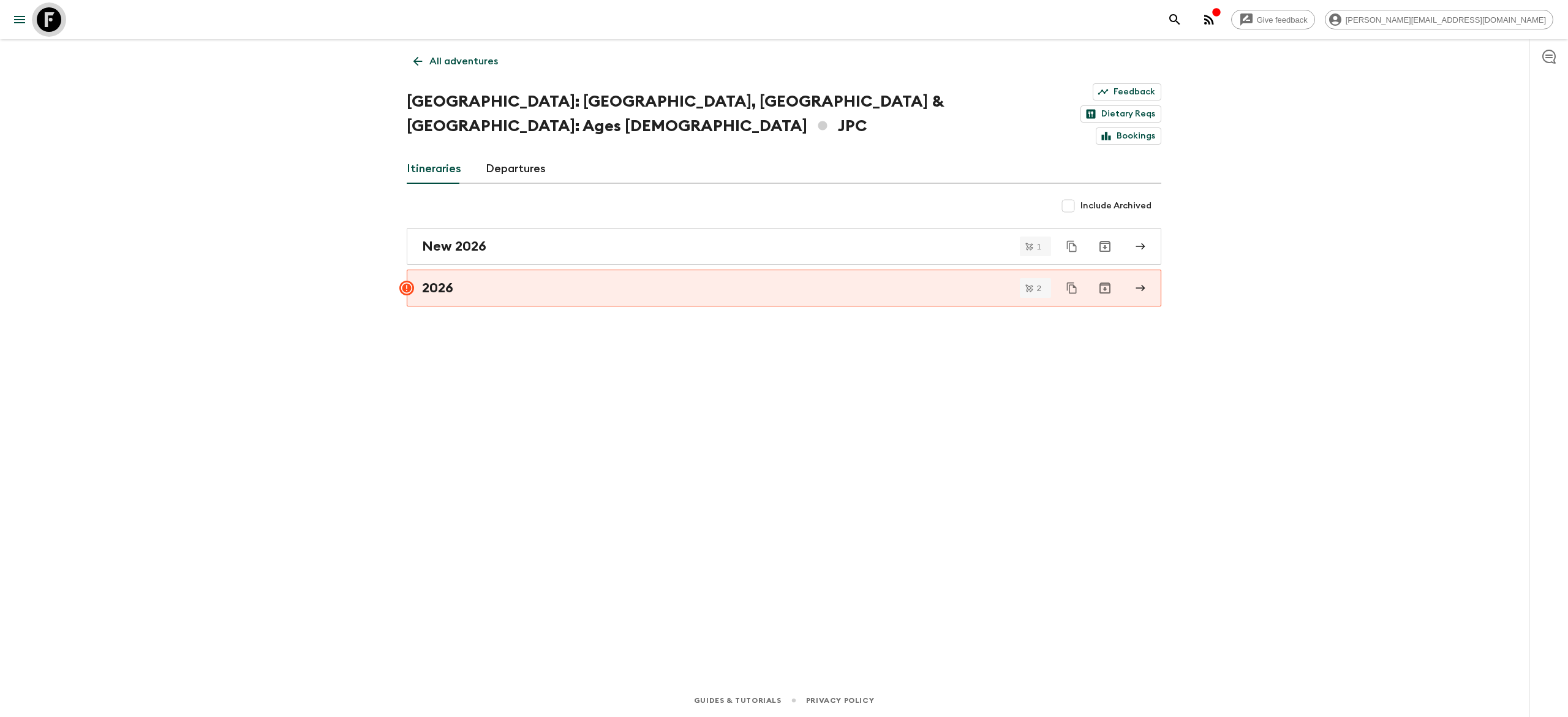
click at [44, 15] on icon at bounding box center [48, 19] width 25 height 25
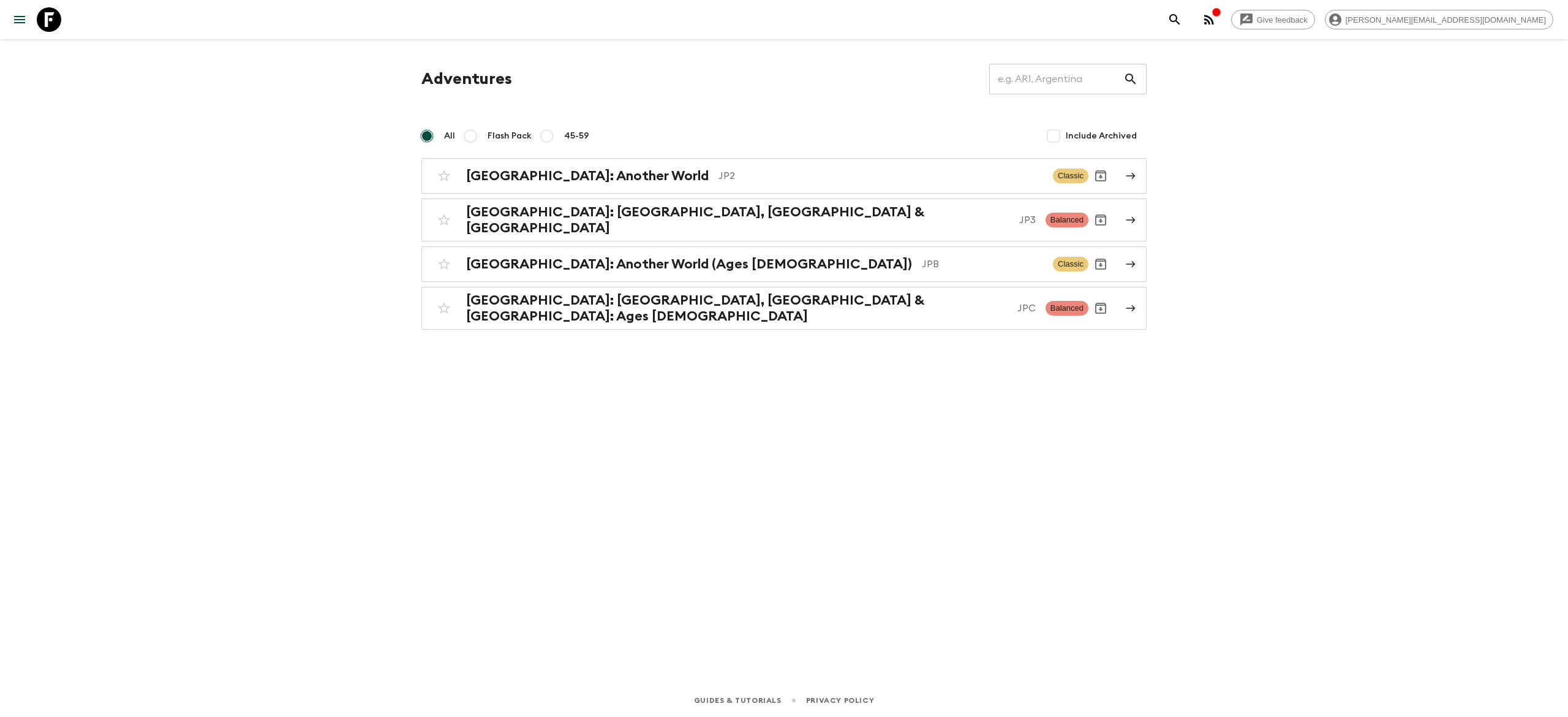
click at [783, 443] on div "Adventures ​ All Flash Pack 45-59 Include Archived Japan: Another World JP2 Cla…" at bounding box center [784, 344] width 784 height 610
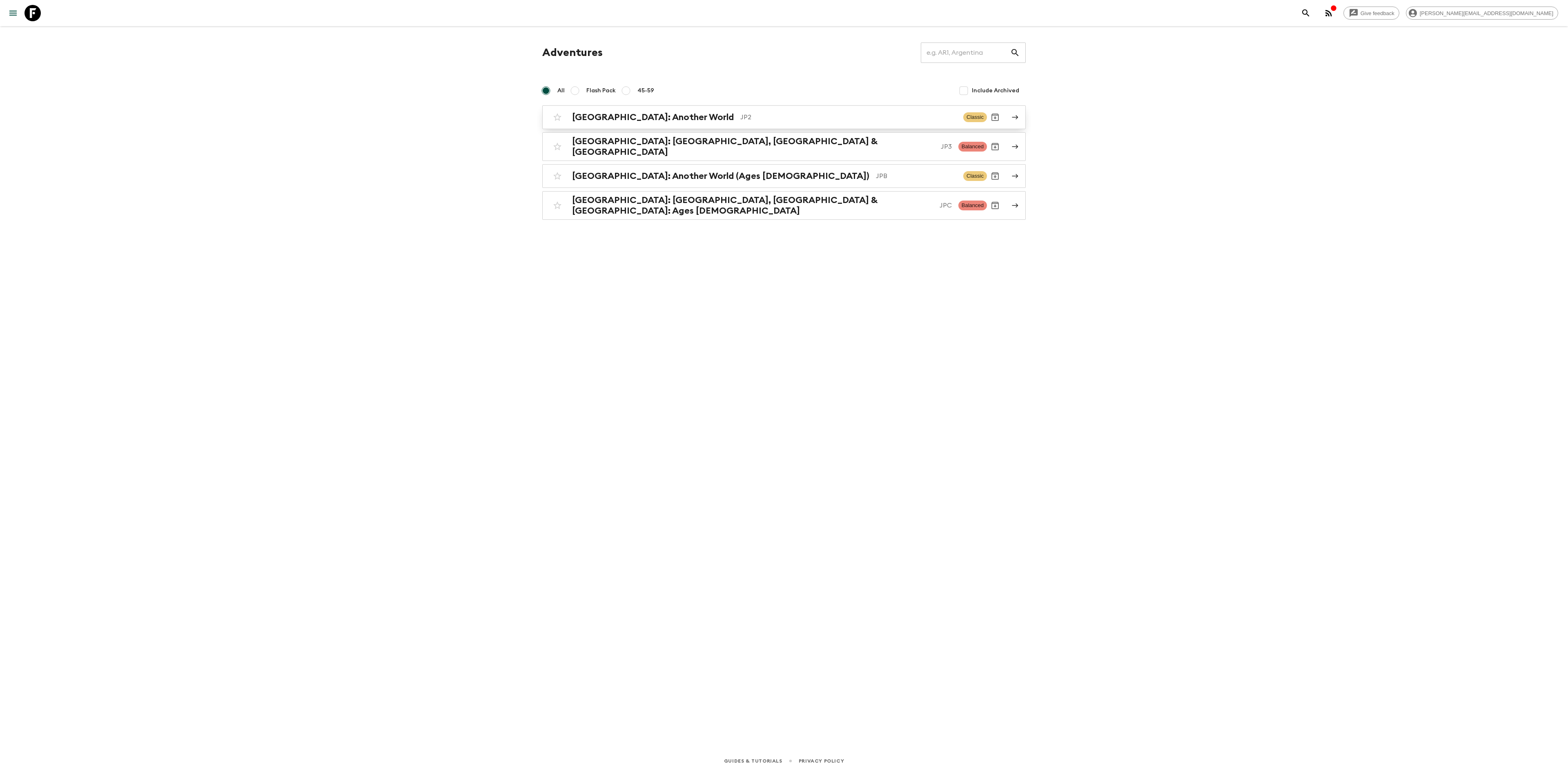
click at [627, 117] on h2 "[GEOGRAPHIC_DATA]: Another World" at bounding box center [653, 117] width 162 height 10
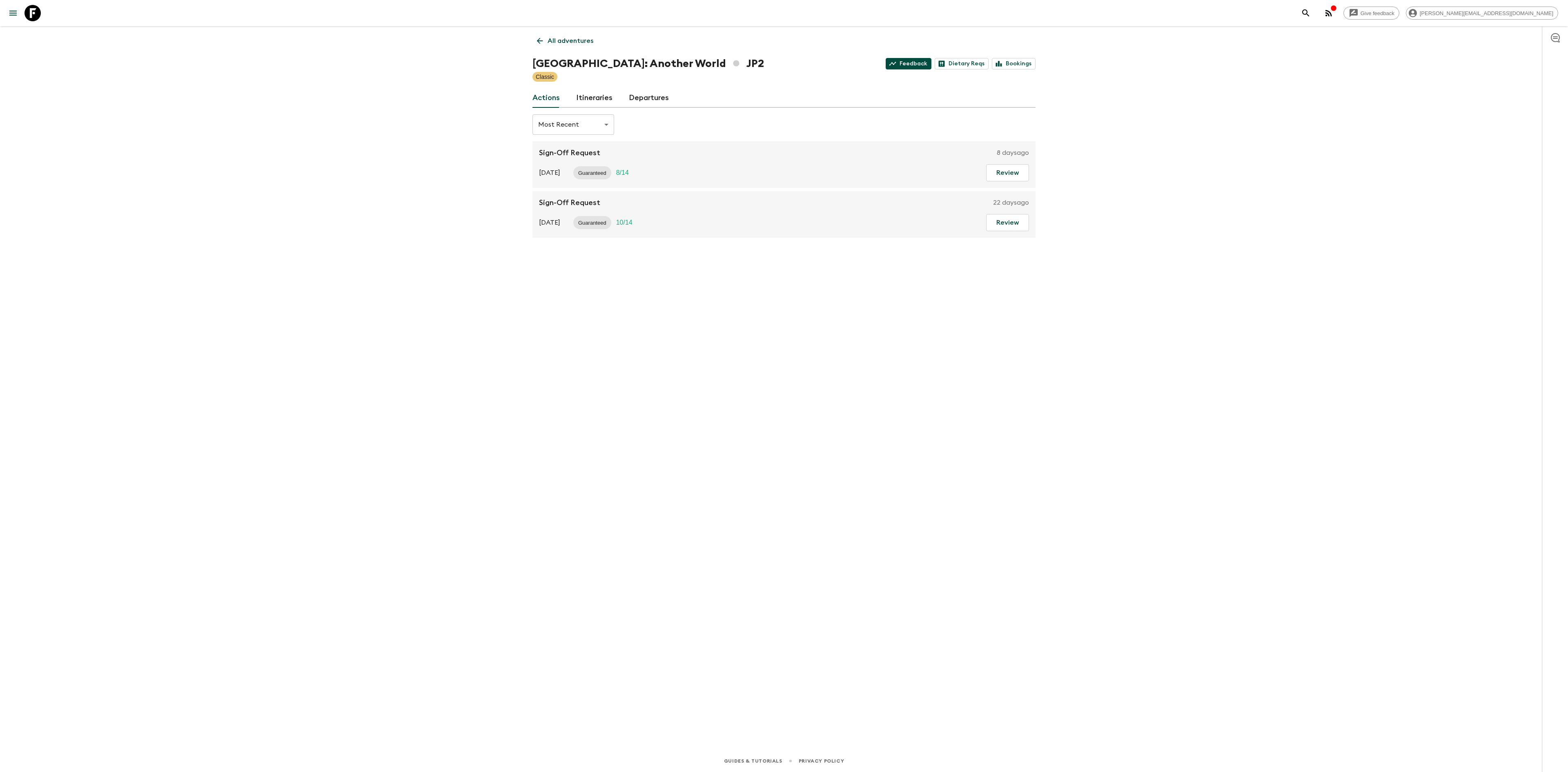
click at [901, 68] on link "Feedback" at bounding box center [908, 63] width 46 height 12
